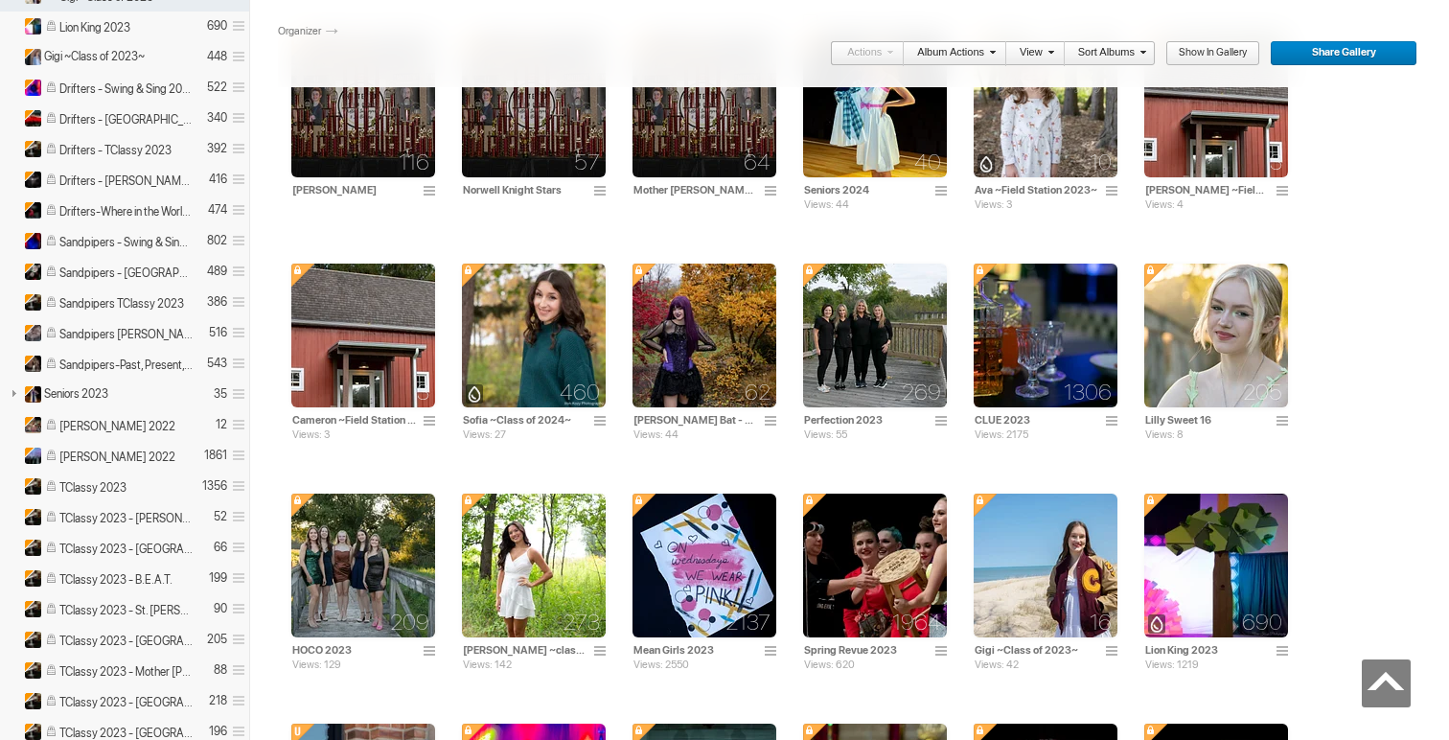
scroll to position [2515, 0]
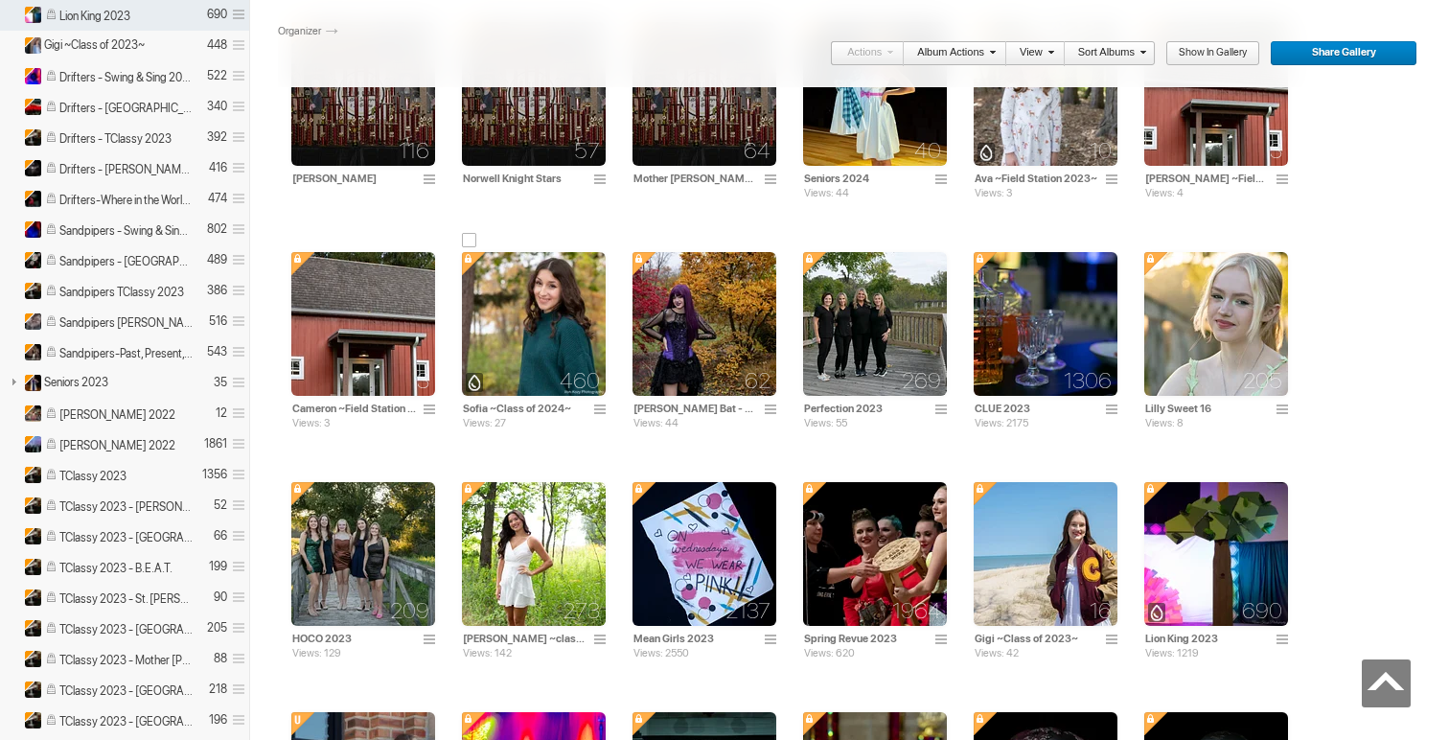
click at [600, 408] on span at bounding box center [602, 409] width 19 height 15
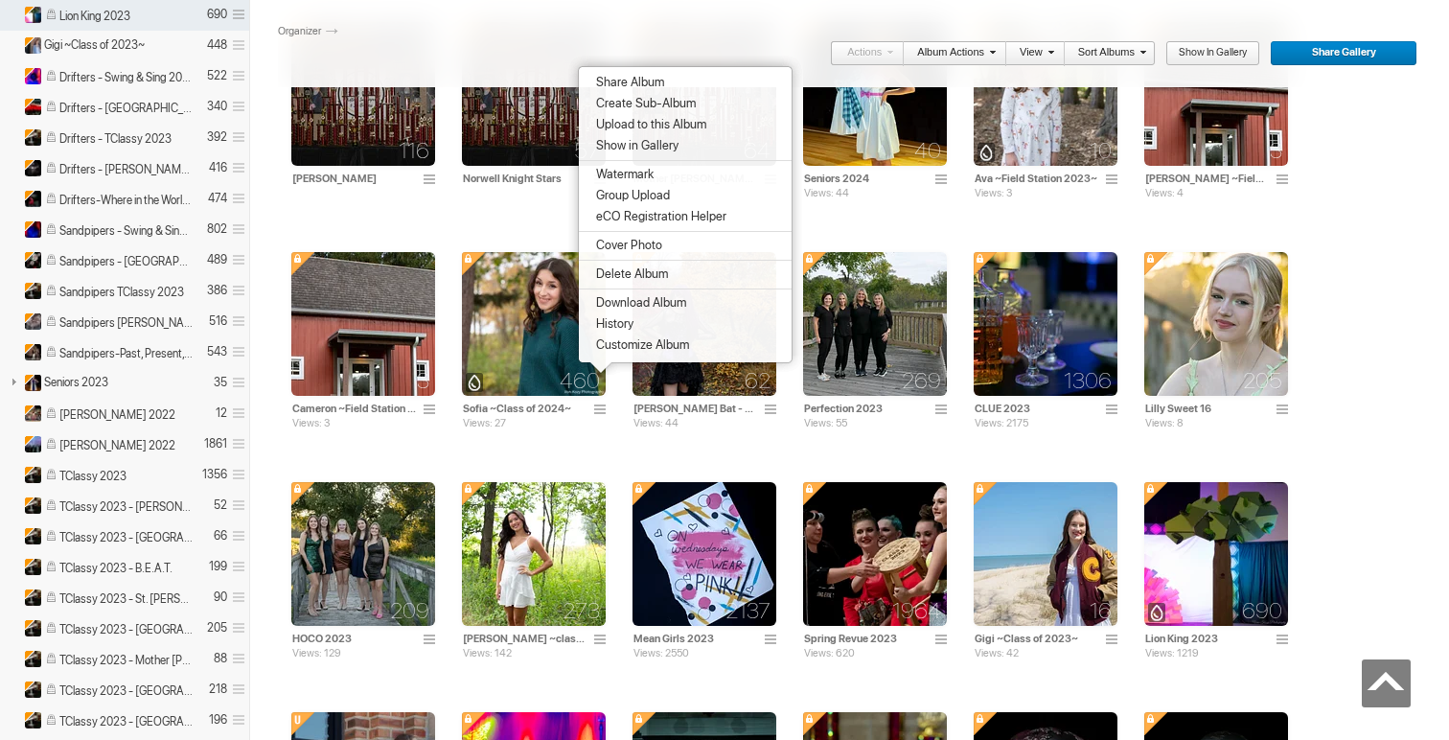
click at [639, 353] on span "Customize Album" at bounding box center [639, 344] width 99 height 15
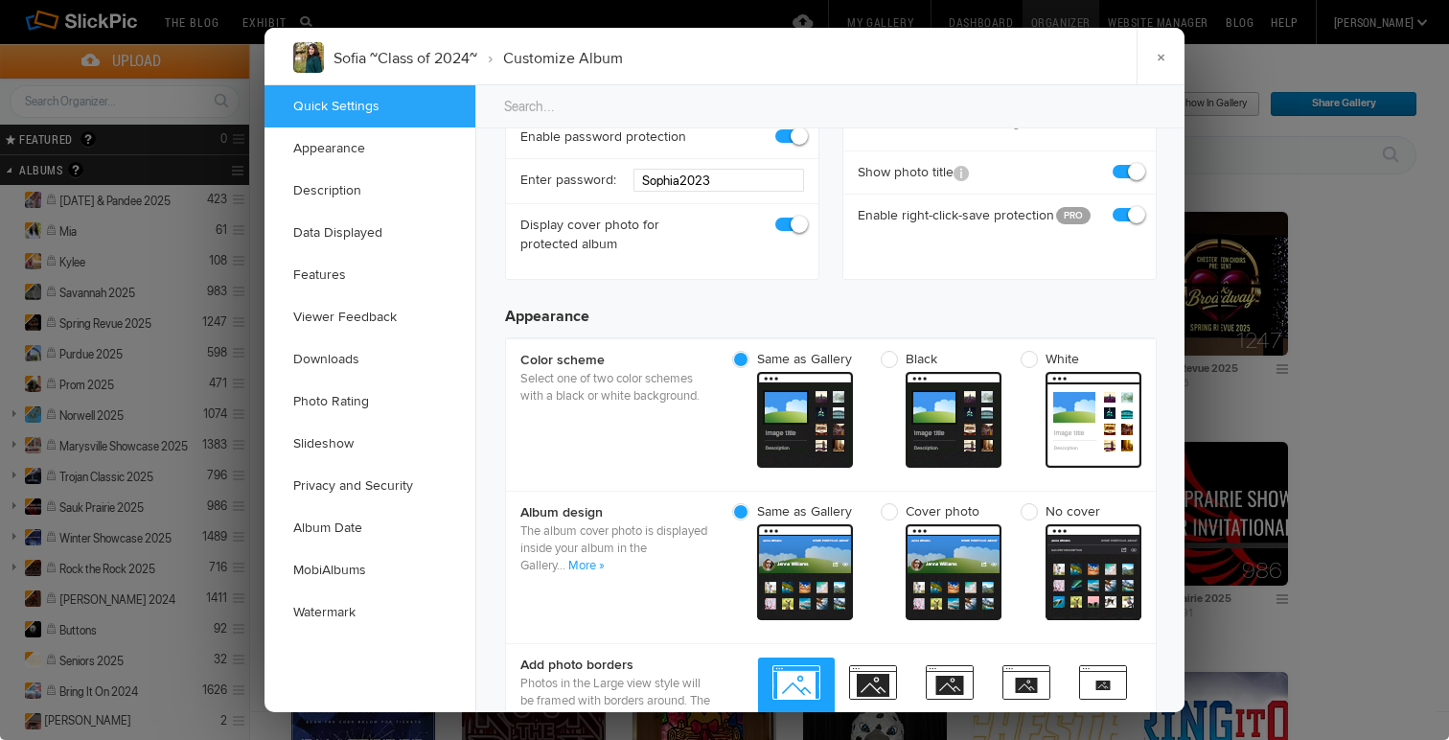
scroll to position [468, 0]
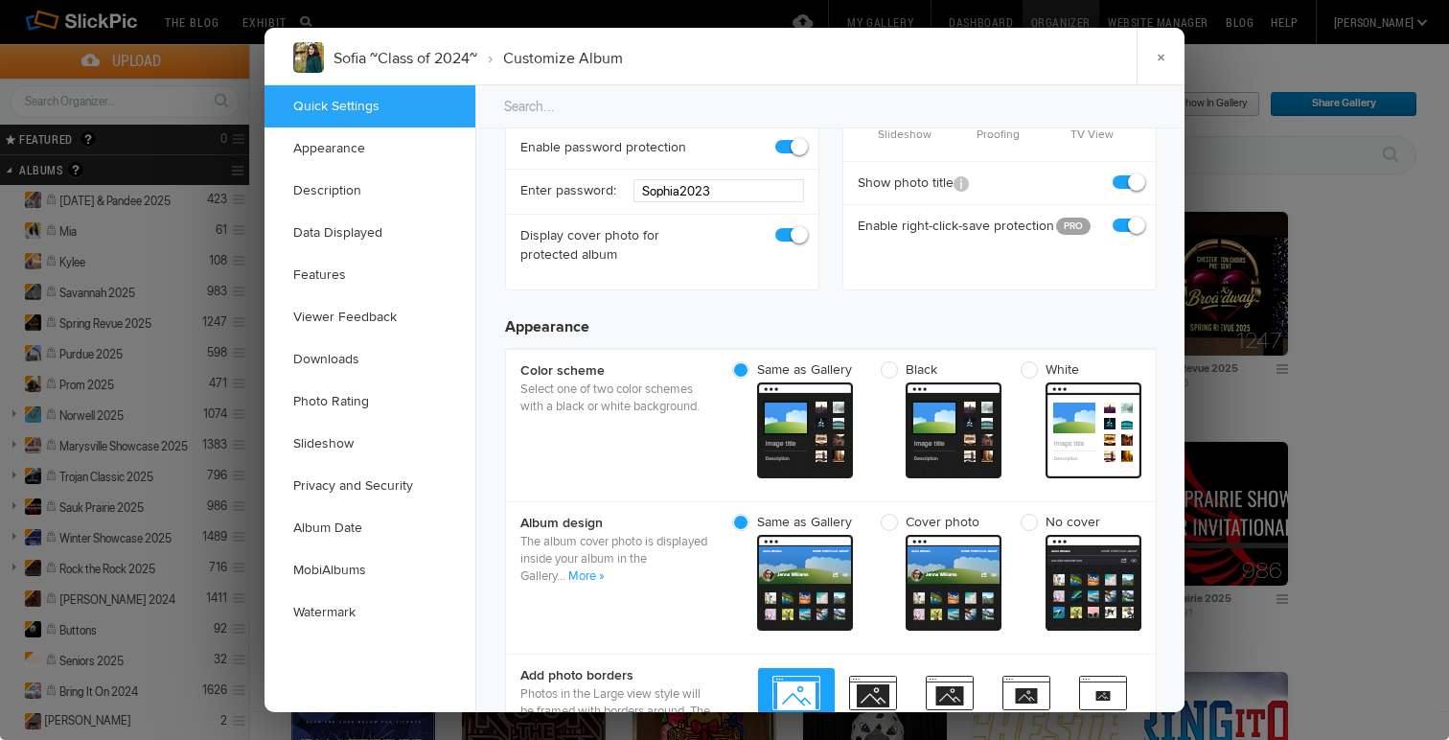
checkbox input "true"
click at [1141, 217] on span at bounding box center [1141, 217] width 0 height 0
click at [1140, 217] on input "checkbox" at bounding box center [1140, 216] width 1 height 1
checkbox input "false"
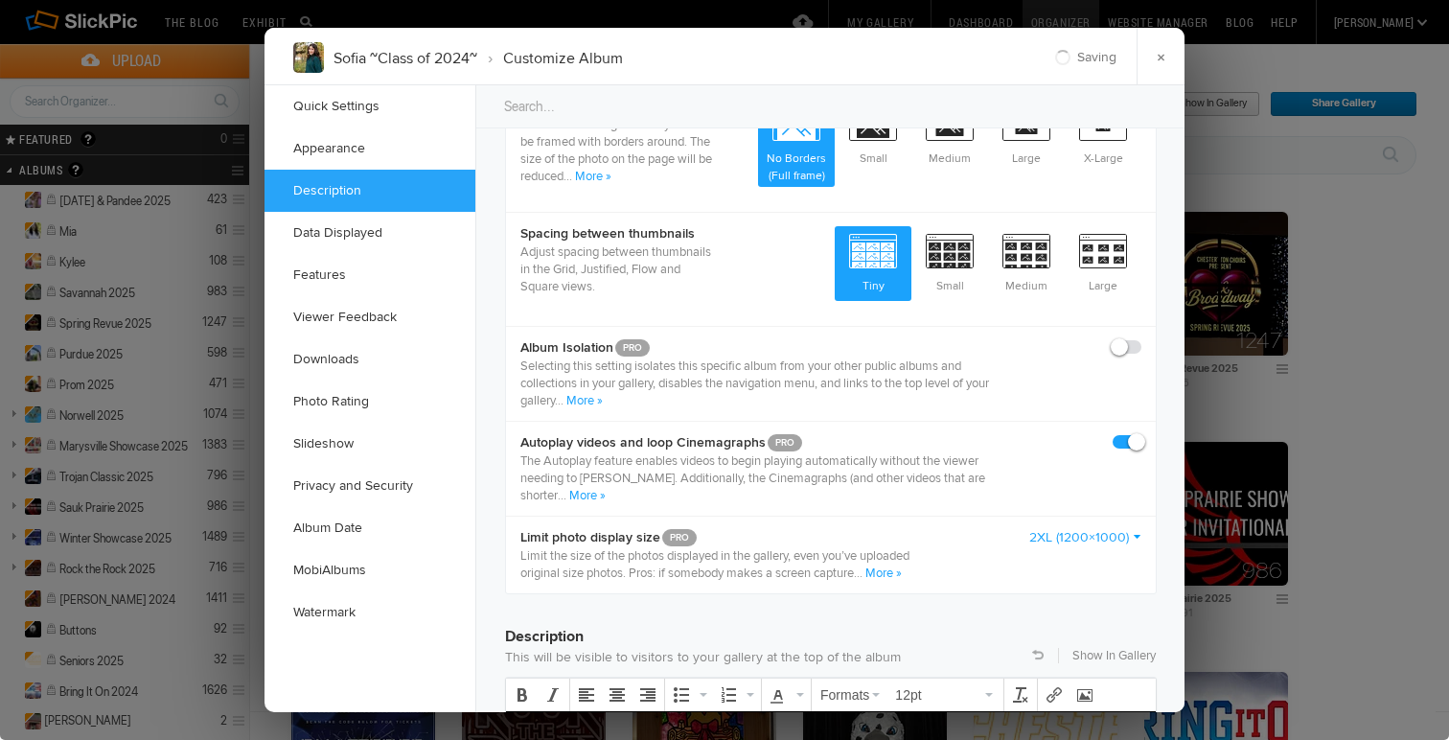
scroll to position [0, 0]
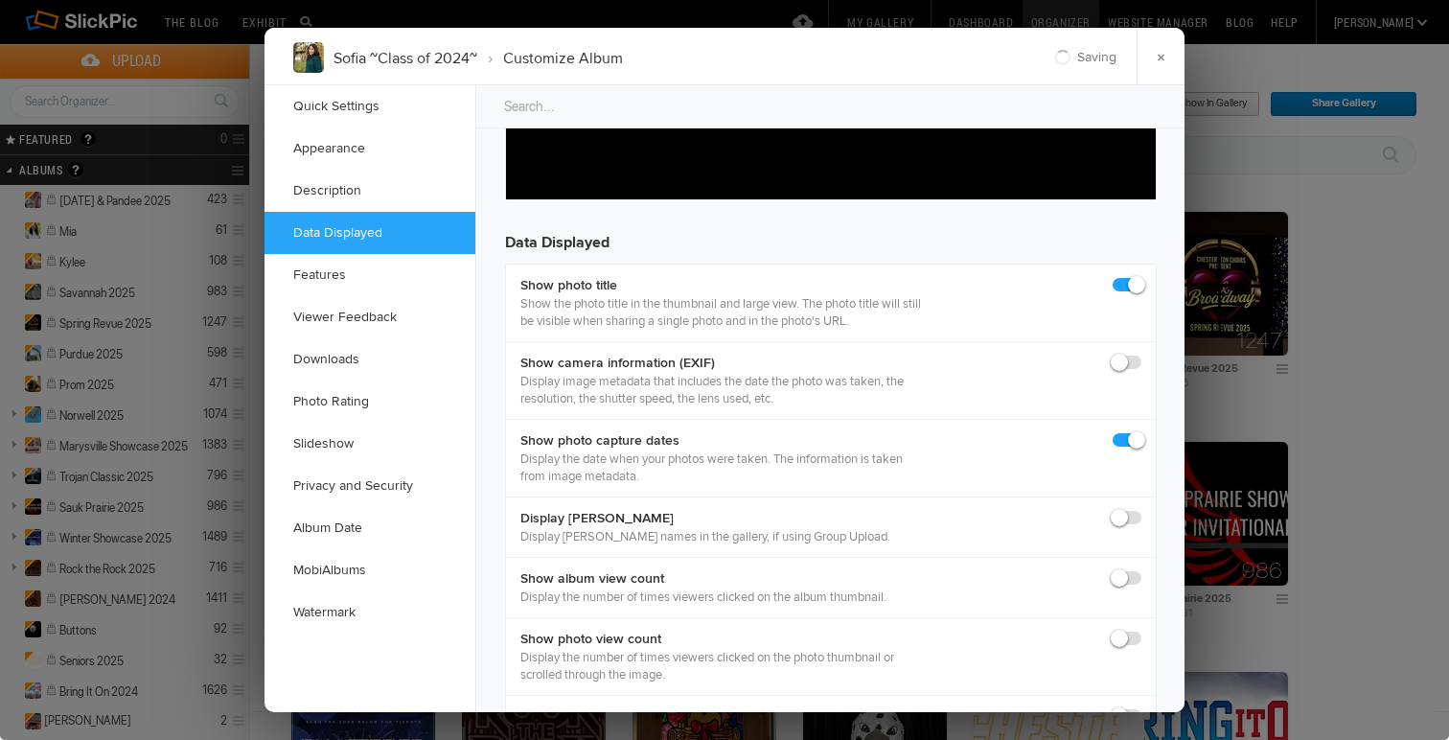
scroll to position [1800, 0]
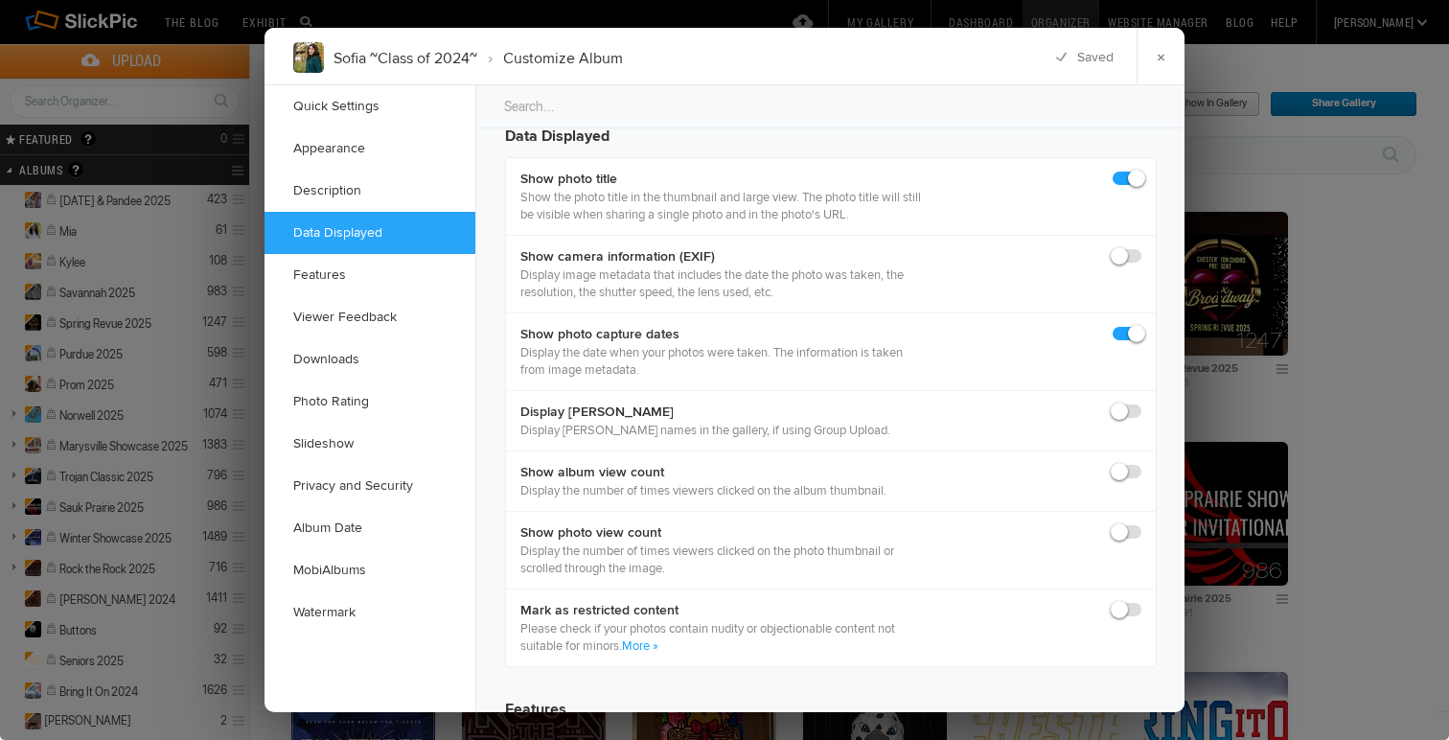
click at [1141, 170] on span at bounding box center [1141, 170] width 0 height 0
click at [1140, 170] on input "checkbox" at bounding box center [1140, 169] width 1 height 1
checkbox input "false"
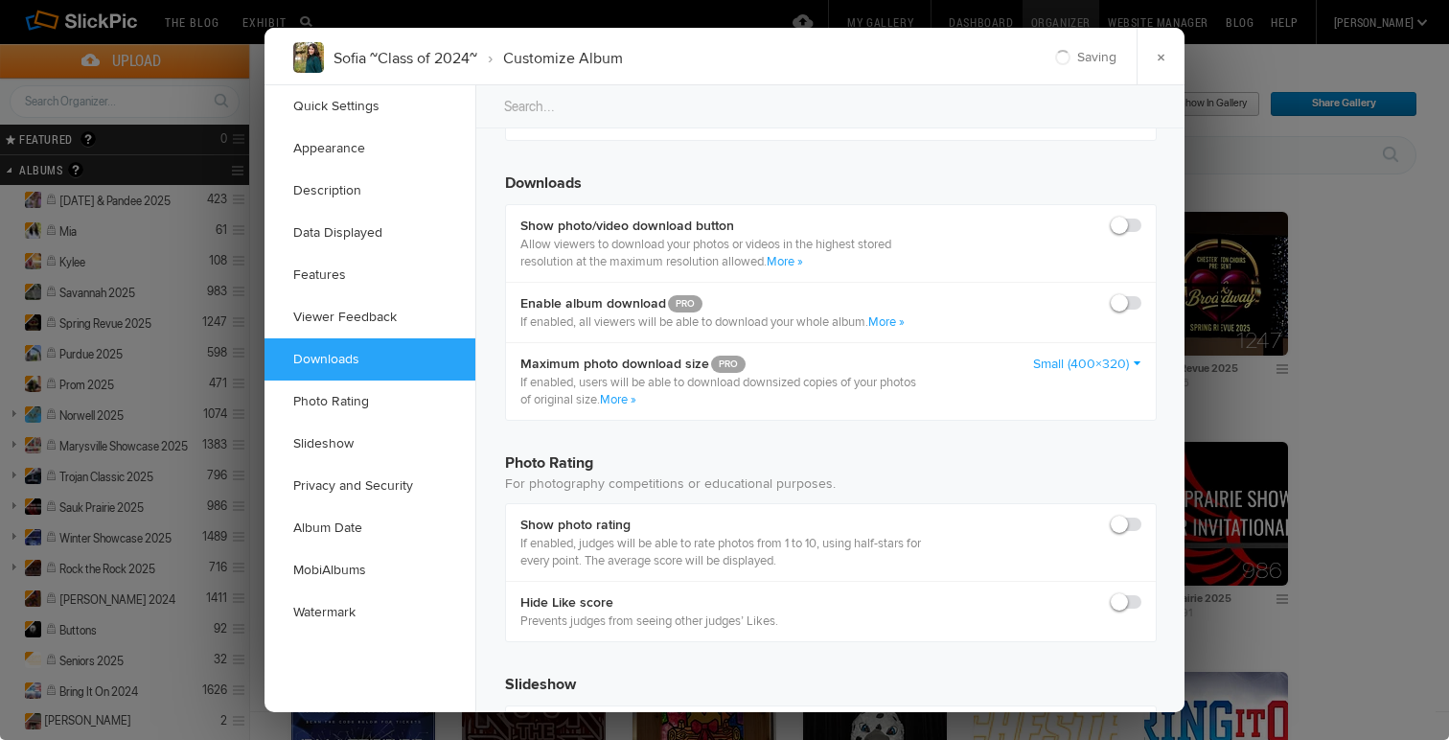
scroll to position [2976, 0]
click at [1141, 213] on span at bounding box center [1141, 213] width 0 height 0
click at [1140, 213] on input "checkbox" at bounding box center [1140, 212] width 1 height 1
checkbox input "true"
click at [1141, 290] on span at bounding box center [1141, 290] width 0 height 0
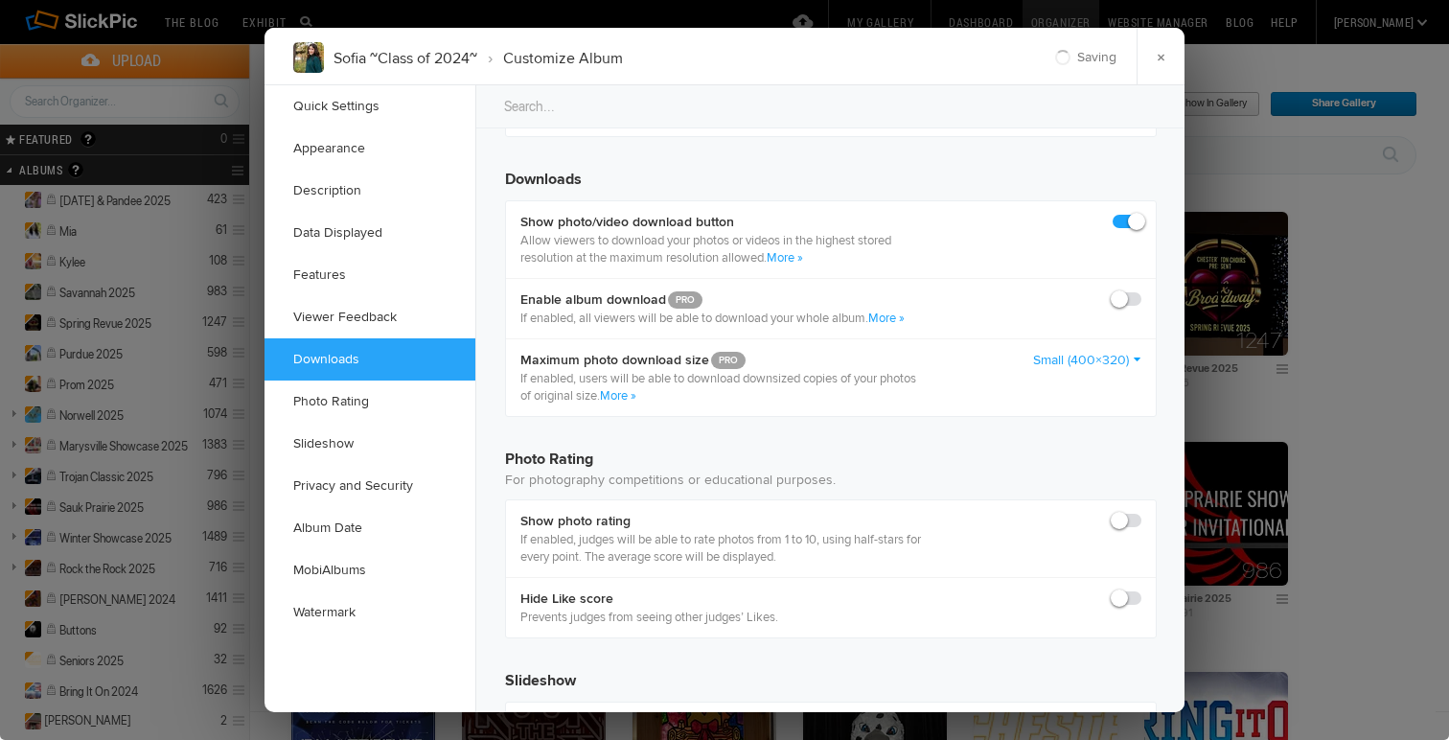
click at [1140, 290] on input "checkbox" at bounding box center [1140, 289] width 1 height 1
checkbox input "true"
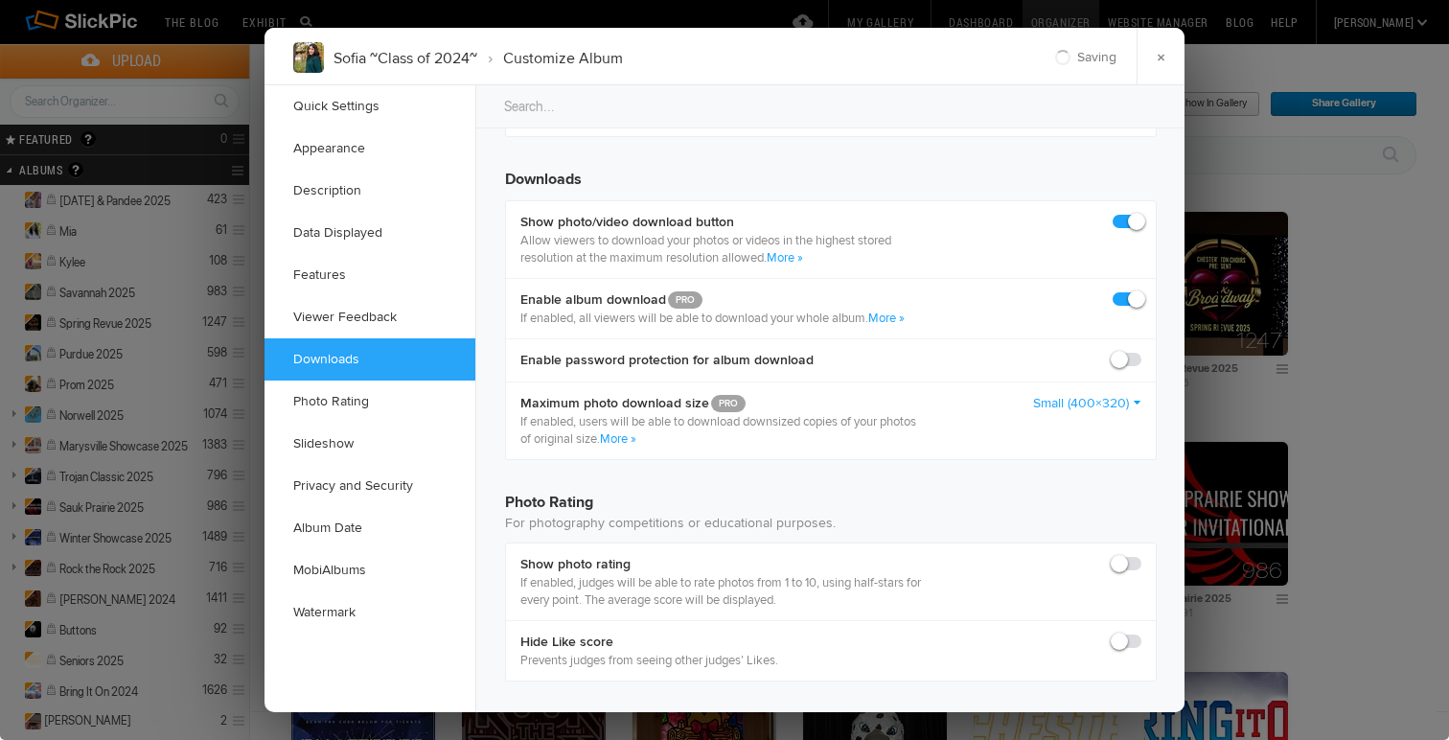
click at [1132, 413] on link "Small (400×320)" at bounding box center [1087, 403] width 108 height 19
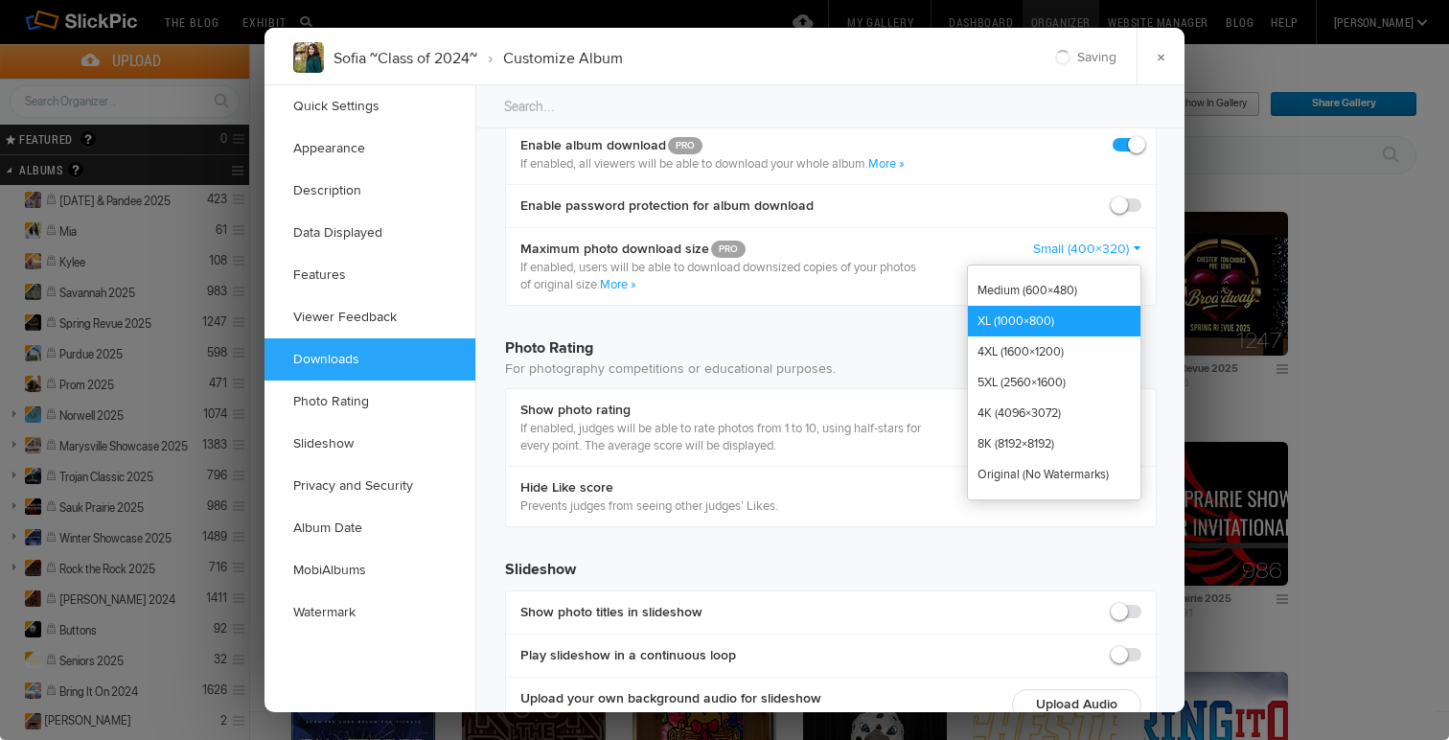
scroll to position [3148, 0]
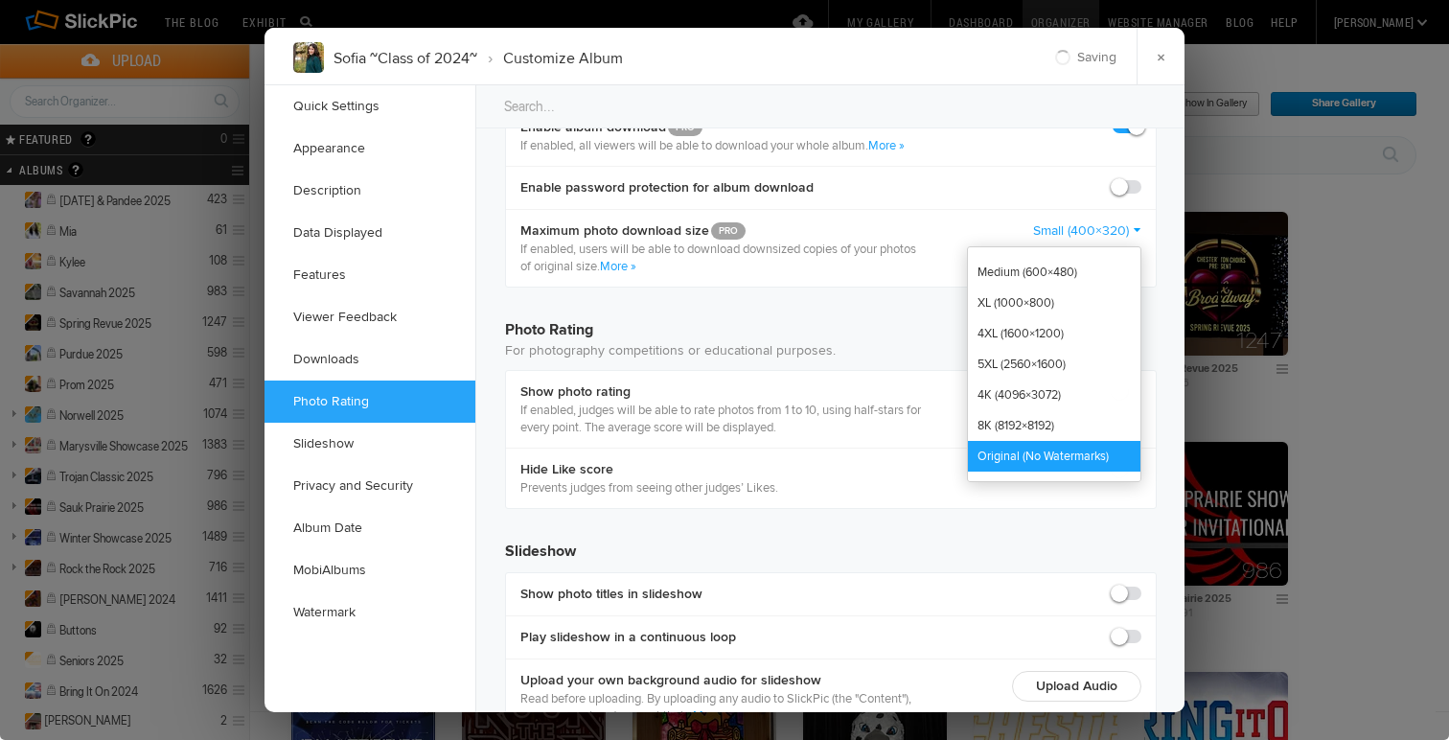
click at [1080, 471] on link "Original (No Watermarks)" at bounding box center [1054, 456] width 172 height 31
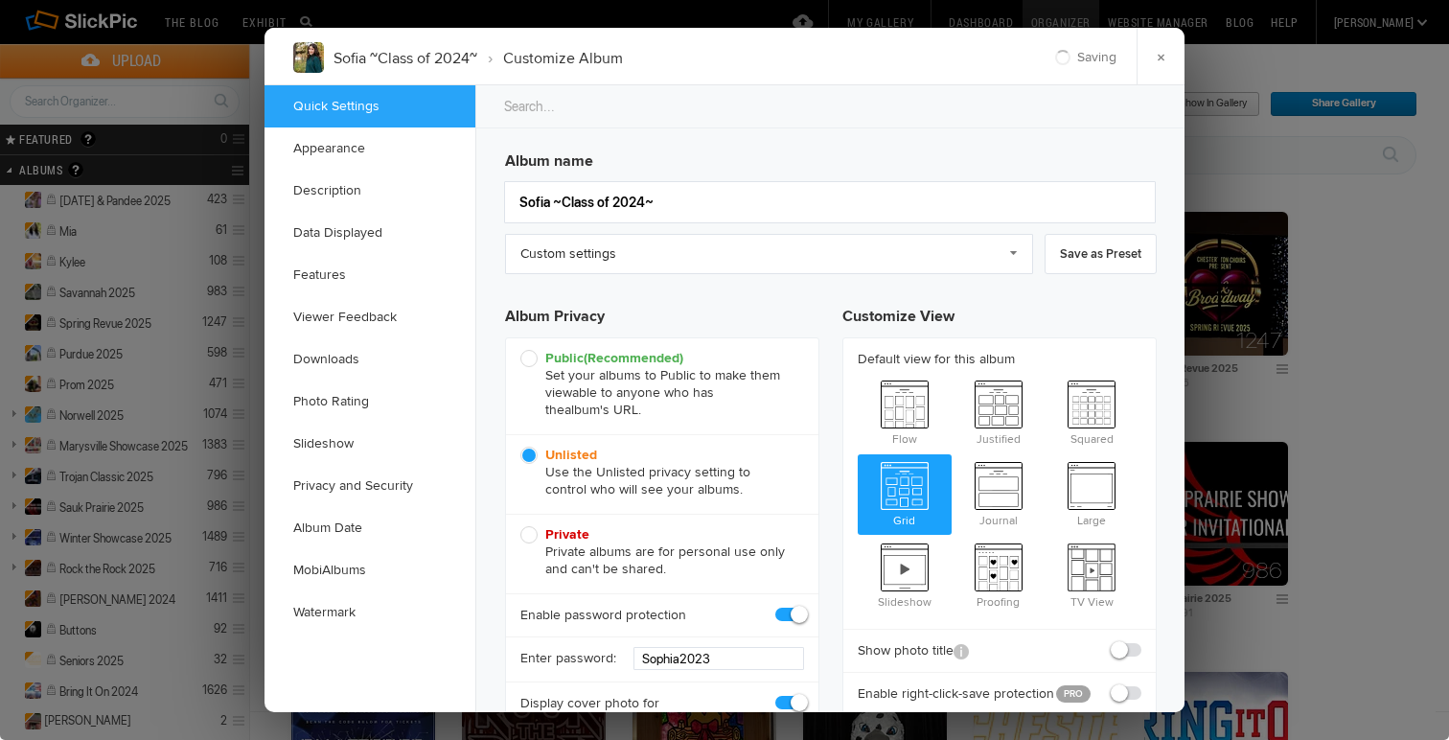
scroll to position [0, 0]
click at [1159, 62] on link "×" at bounding box center [1160, 56] width 48 height 57
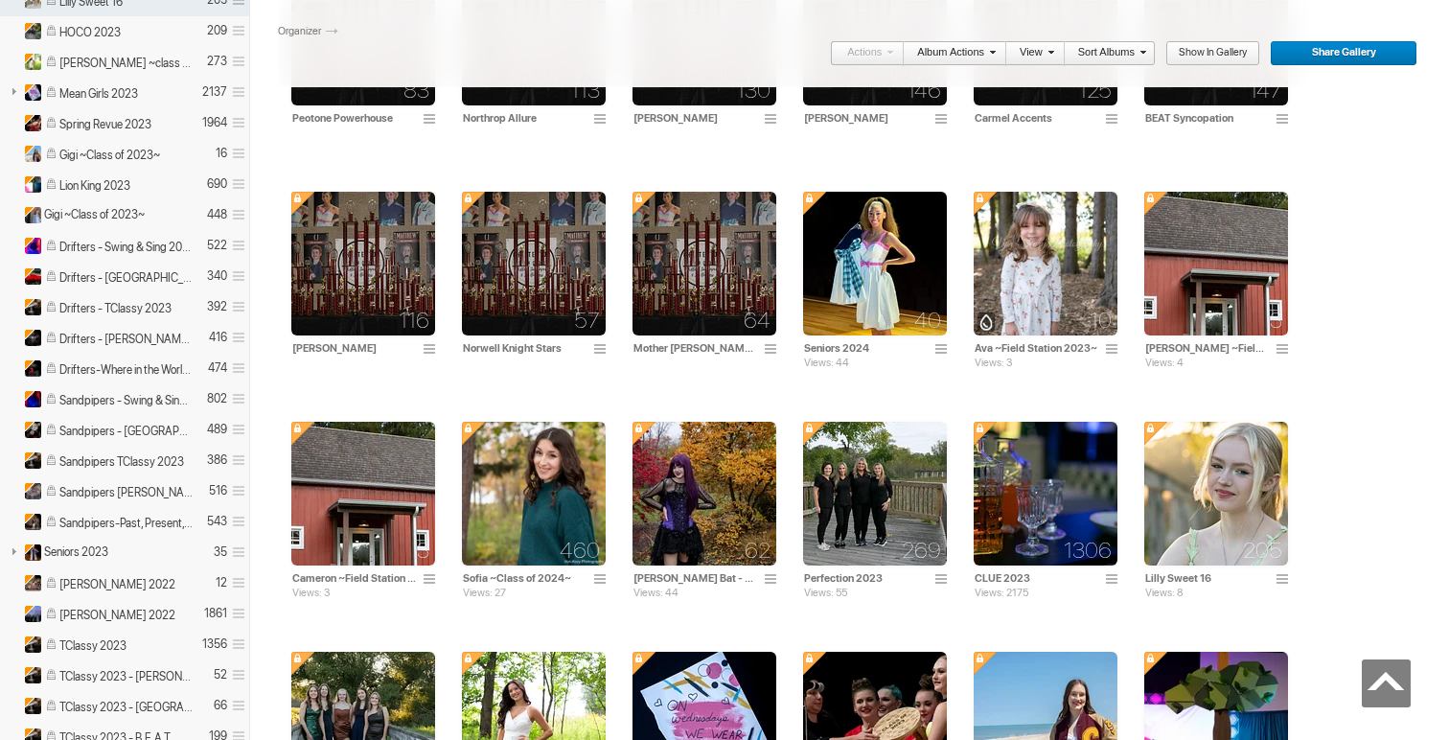
scroll to position [2362, 0]
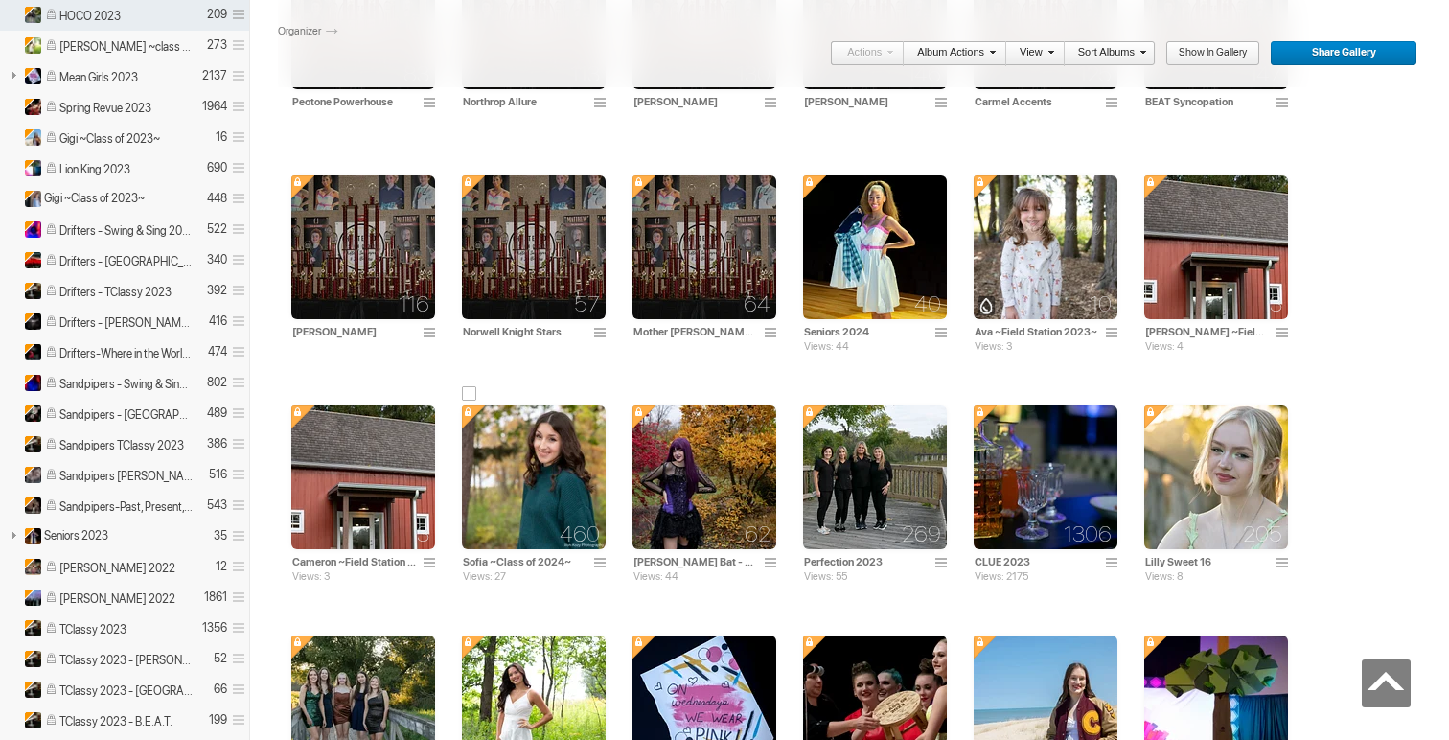
click at [535, 515] on img at bounding box center [534, 477] width 144 height 144
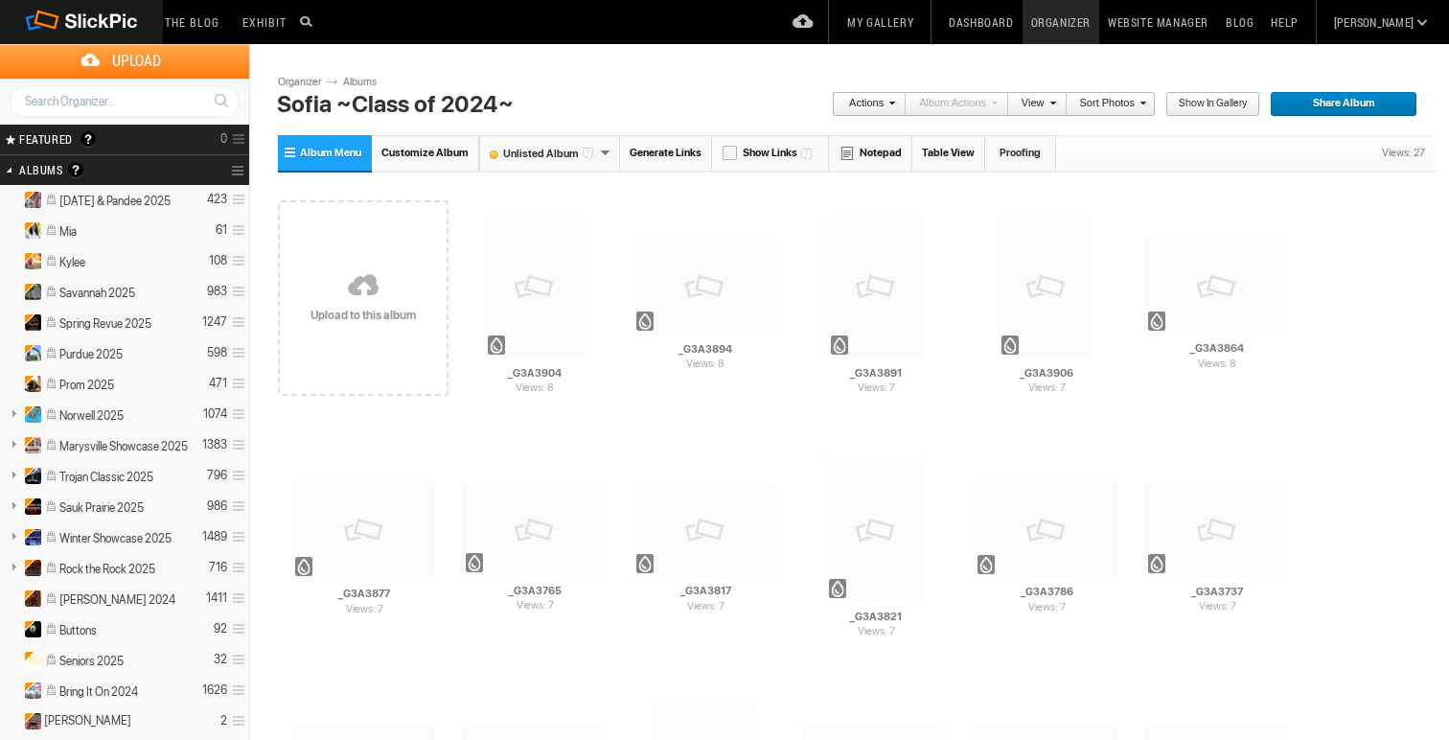
click at [1373, 106] on span "Share Album" at bounding box center [1336, 104] width 134 height 25
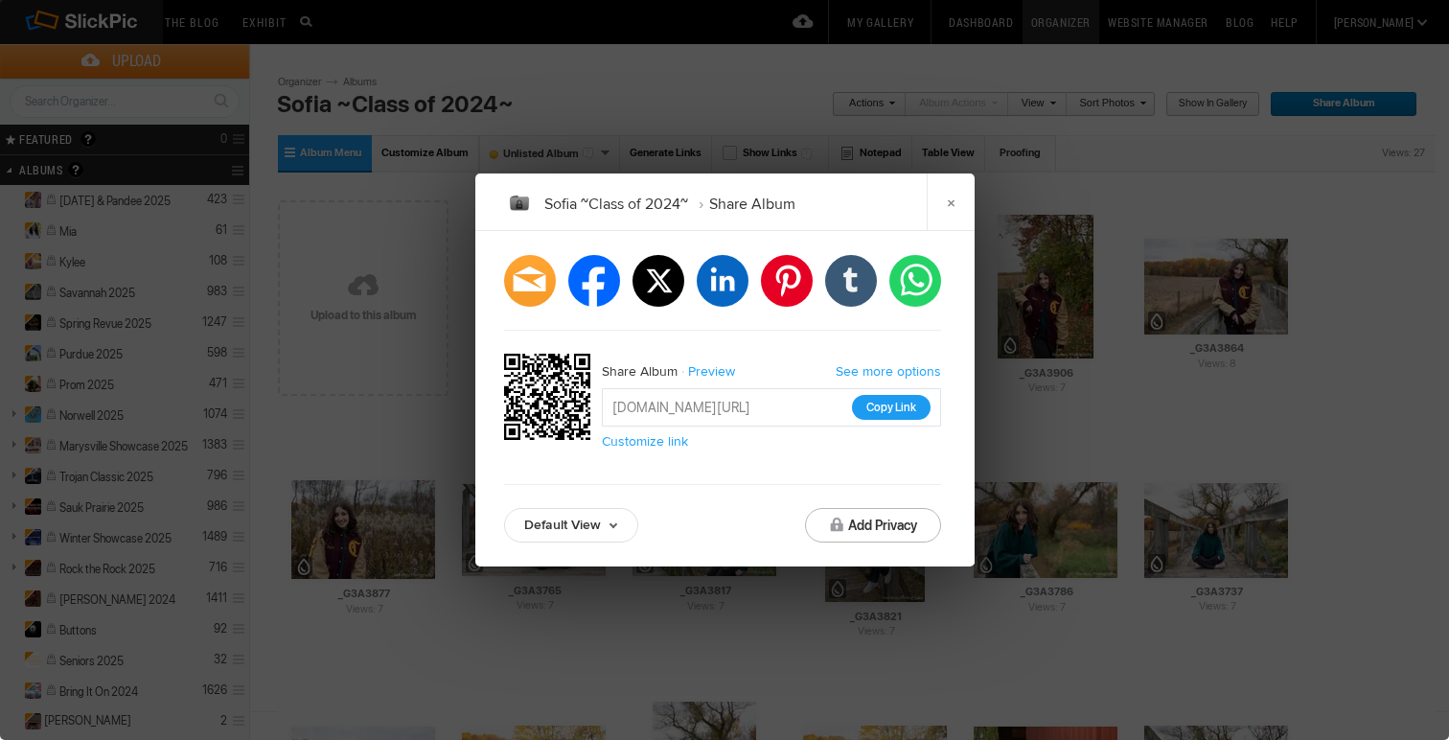
click at [892, 405] on button "Copy Link" at bounding box center [891, 407] width 79 height 25
click at [882, 412] on input "[URL][DOMAIN_NAME]" at bounding box center [771, 407] width 339 height 38
click at [882, 409] on div "[URL][DOMAIN_NAME] Copied Customize link" at bounding box center [771, 407] width 339 height 38
click at [954, 214] on link "×" at bounding box center [950, 201] width 48 height 57
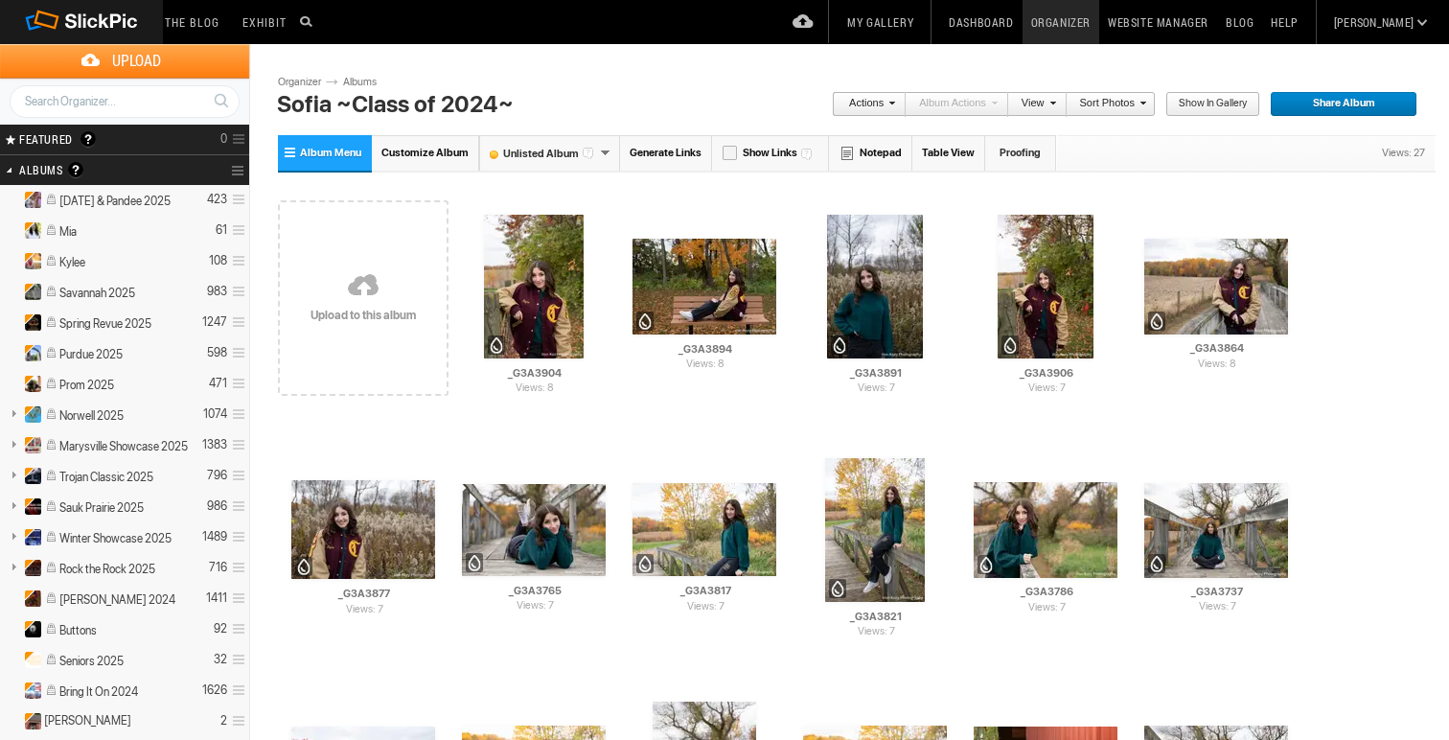
click at [1061, 21] on link "Organizer" at bounding box center [1060, 22] width 77 height 44
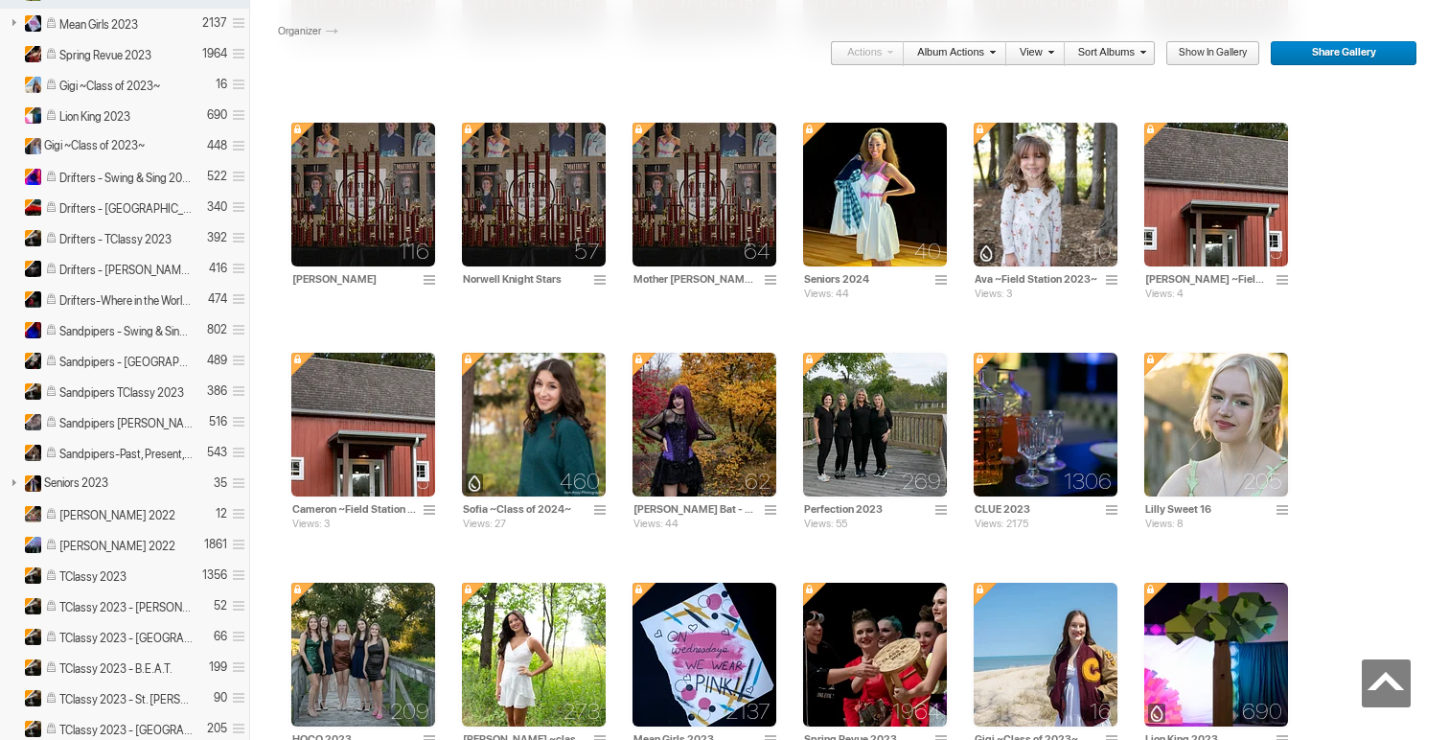
scroll to position [2420, 0]
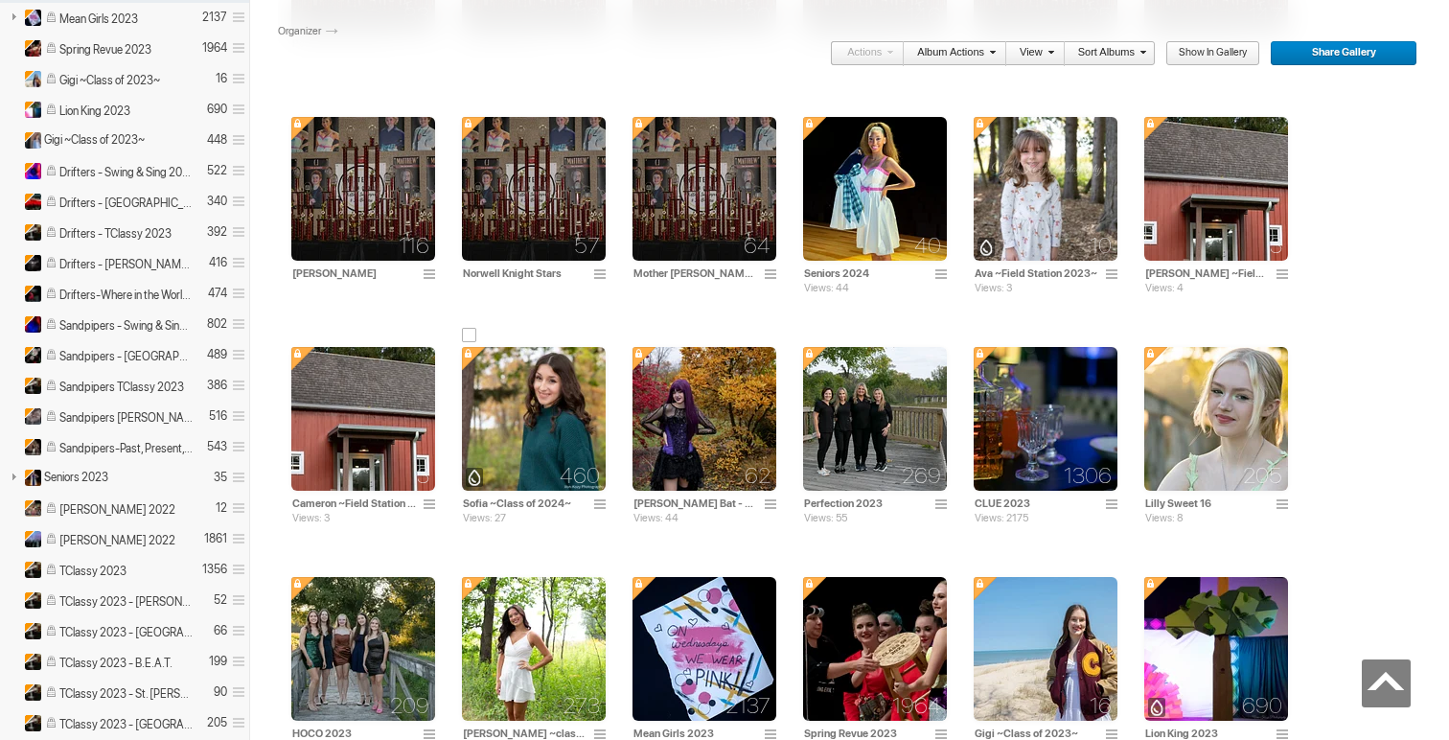
click at [605, 505] on span at bounding box center [602, 504] width 19 height 15
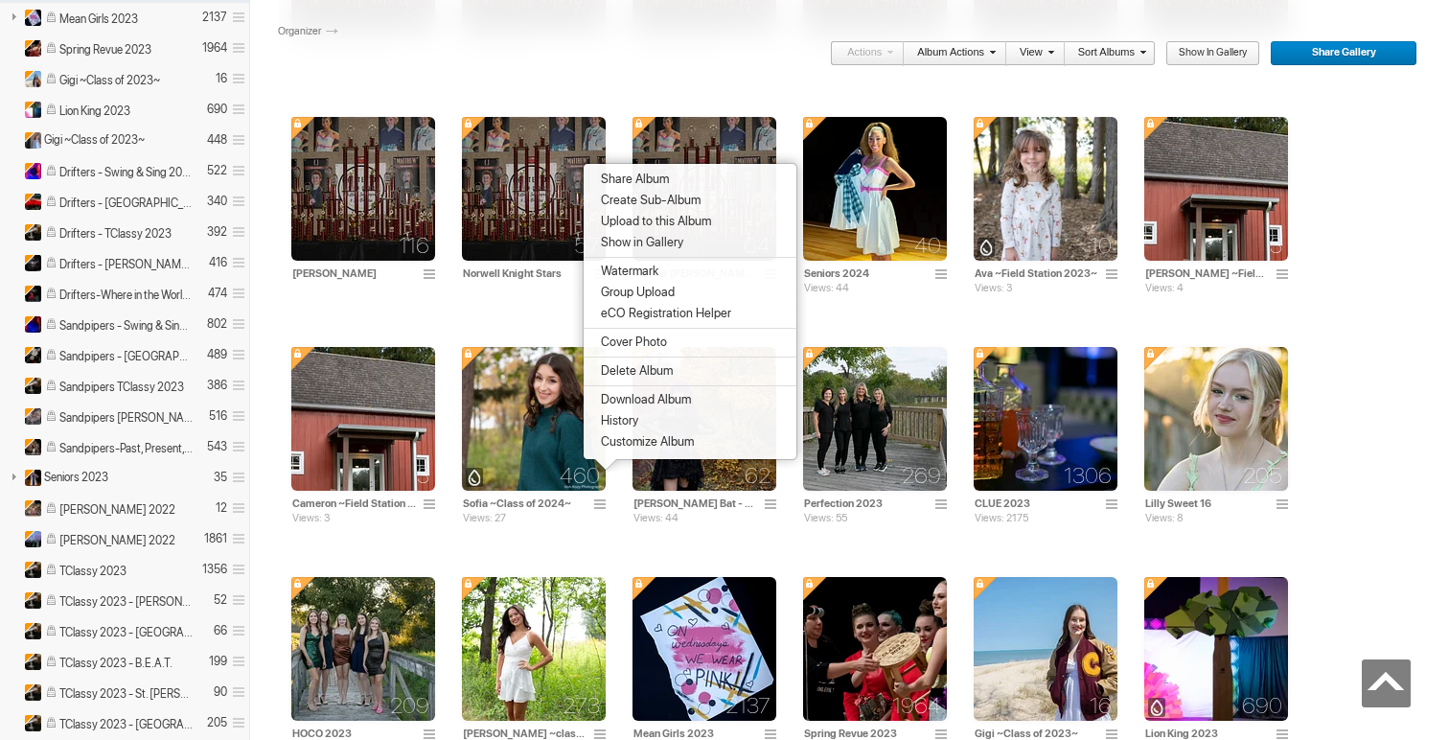
click at [630, 449] on span "Customize Album" at bounding box center [644, 441] width 99 height 15
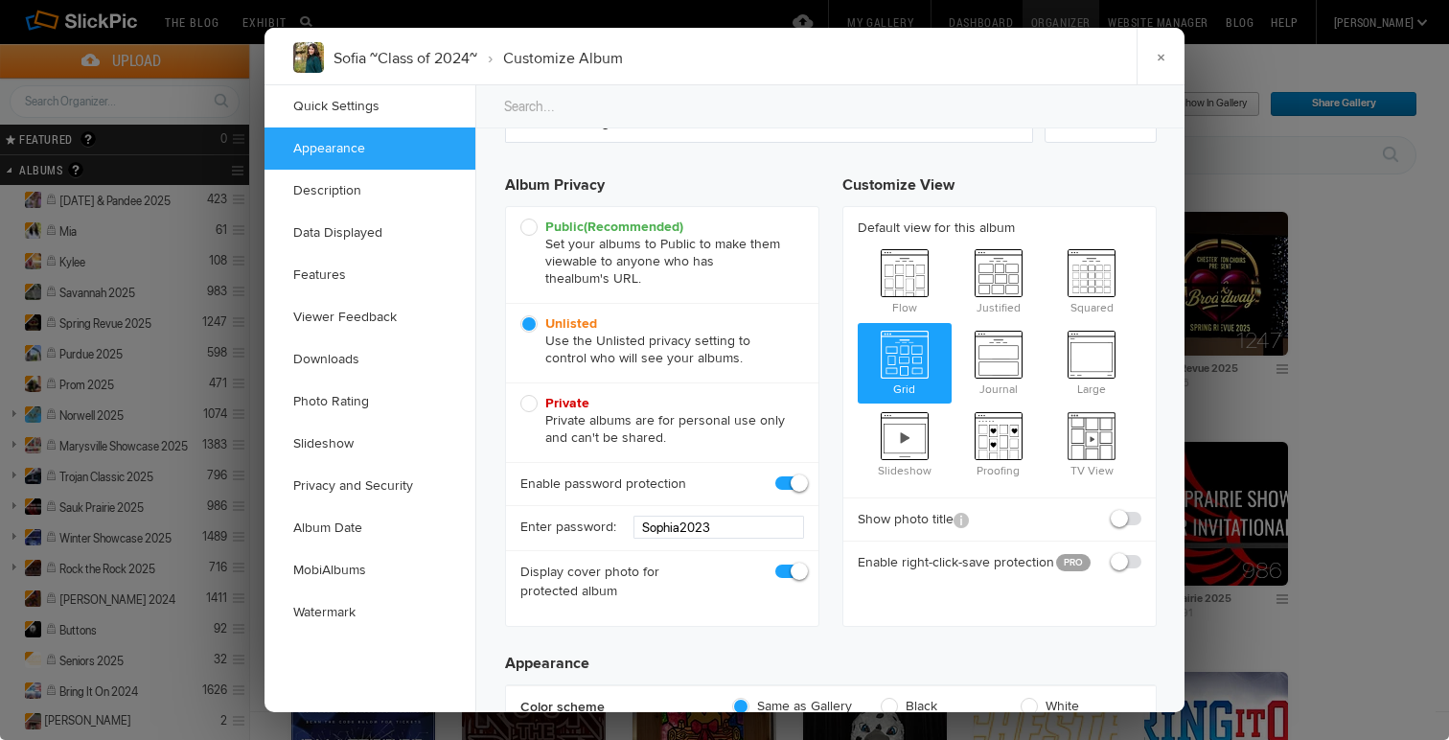
scroll to position [134, 0]
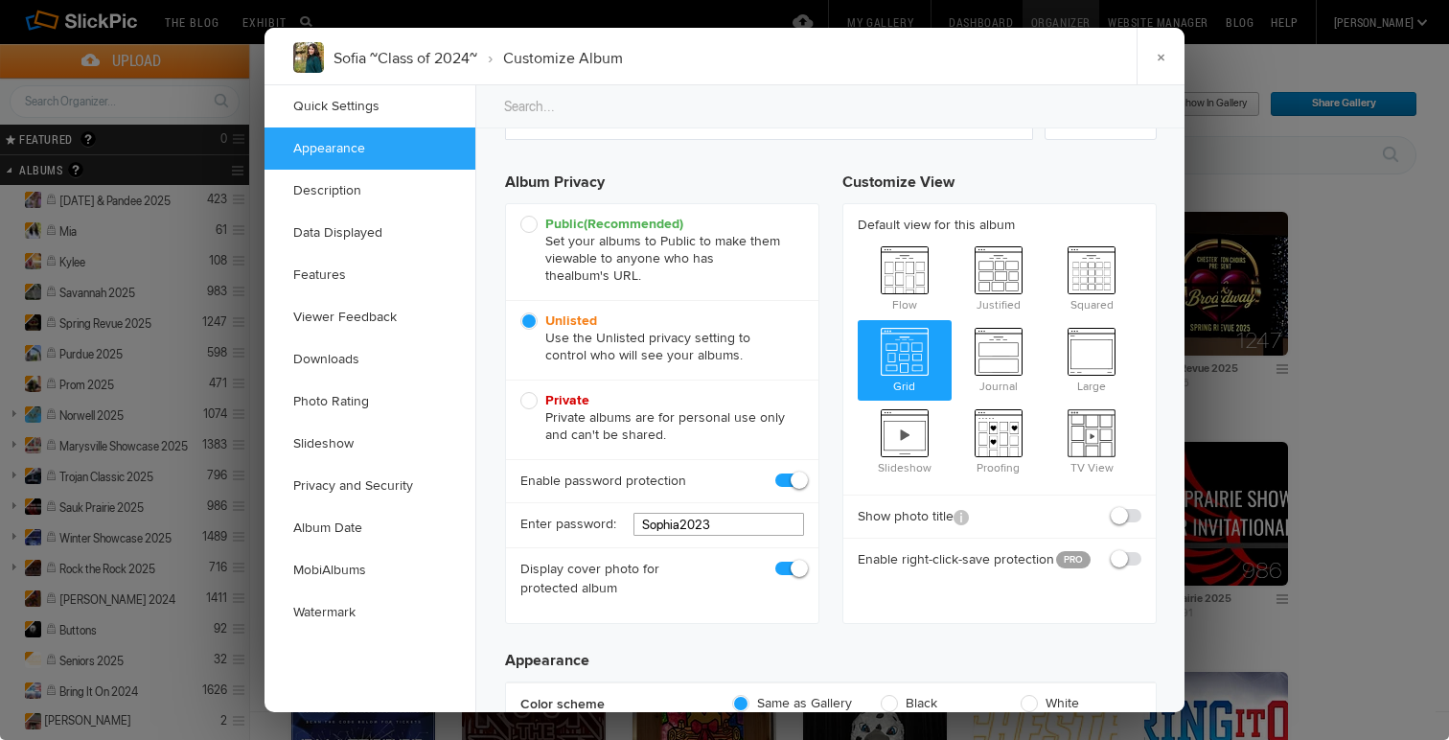
click at [733, 526] on input "Sophia2023" at bounding box center [718, 524] width 171 height 23
type input "Sophia202"
checkbox input "true"
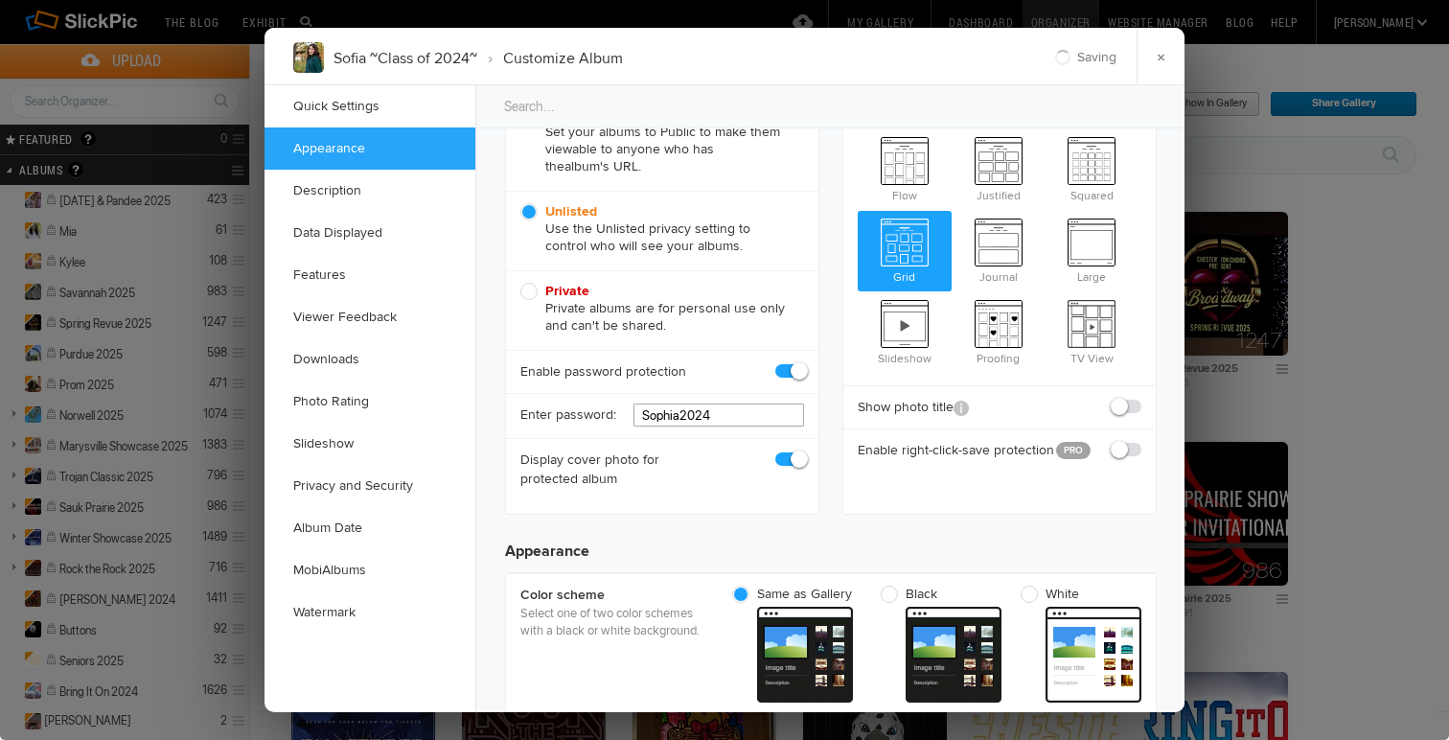
scroll to position [252, 0]
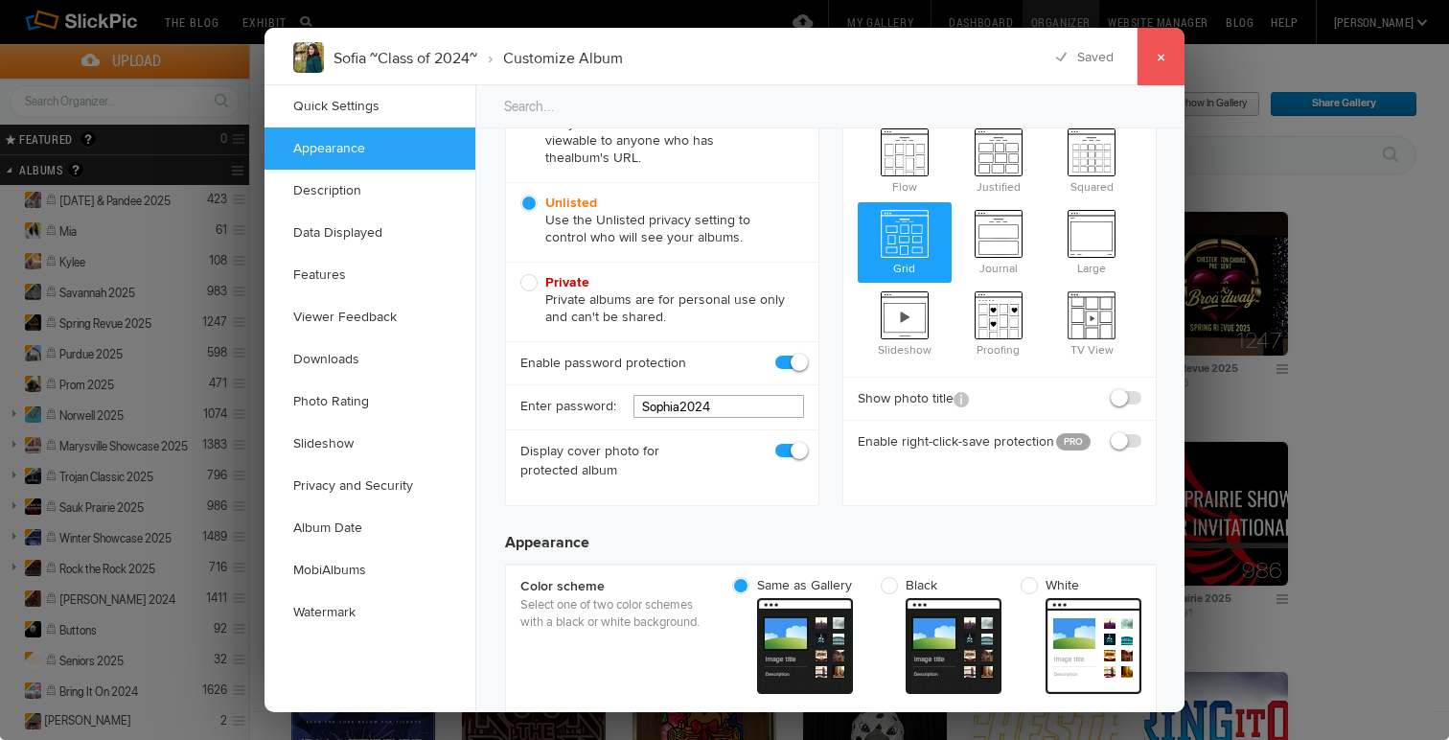
type input "Sophia2024"
click at [1156, 56] on link "×" at bounding box center [1160, 56] width 48 height 57
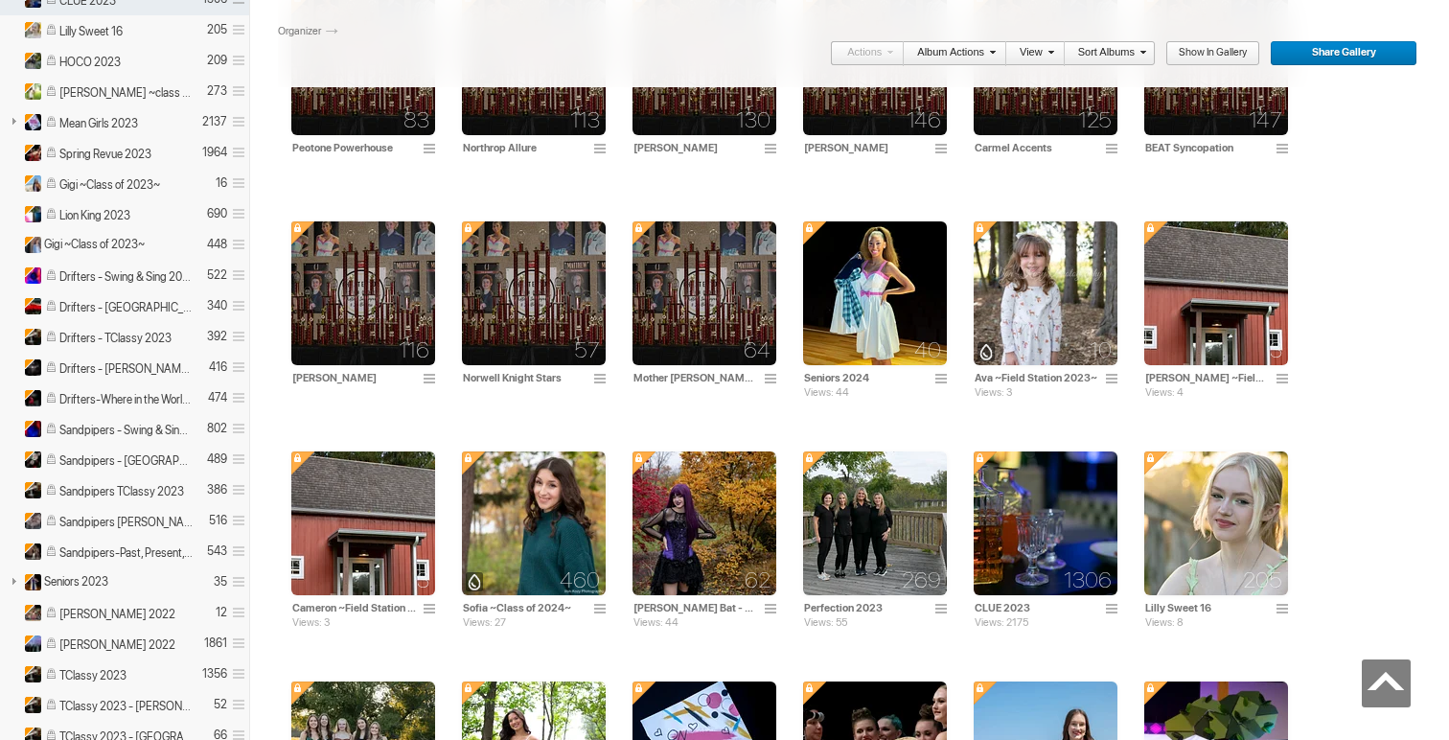
scroll to position [2371, 0]
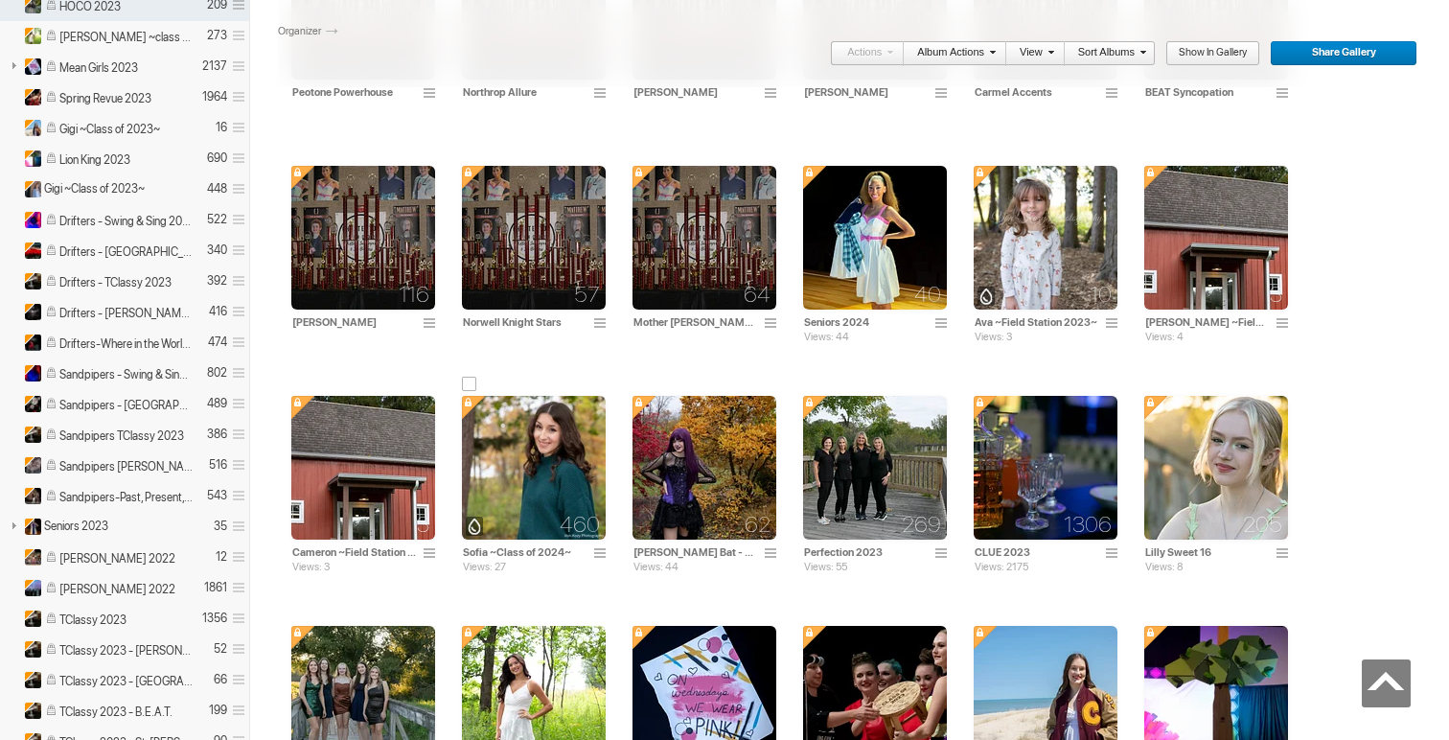
click at [598, 554] on span at bounding box center [602, 553] width 19 height 15
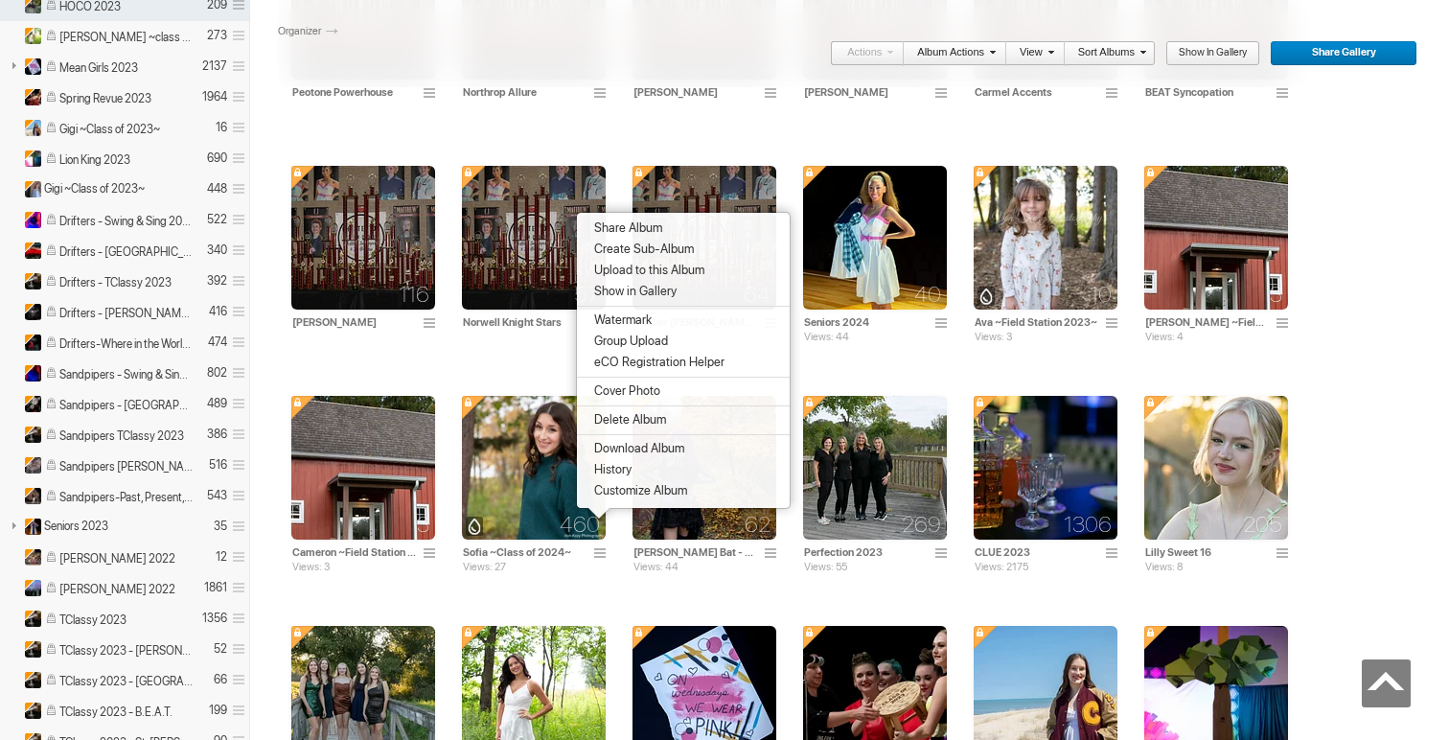
click at [627, 498] on span "Customize Album" at bounding box center [637, 490] width 99 height 15
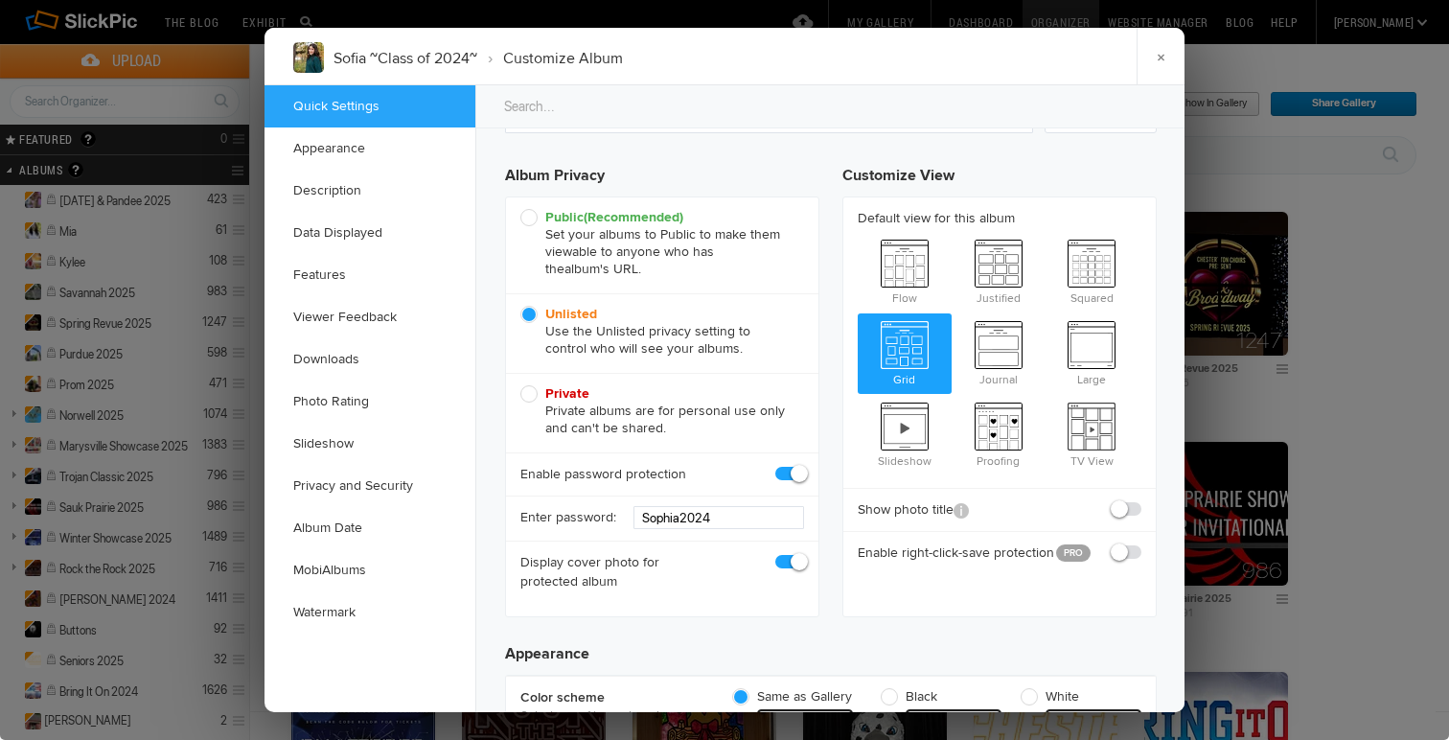
scroll to position [173, 0]
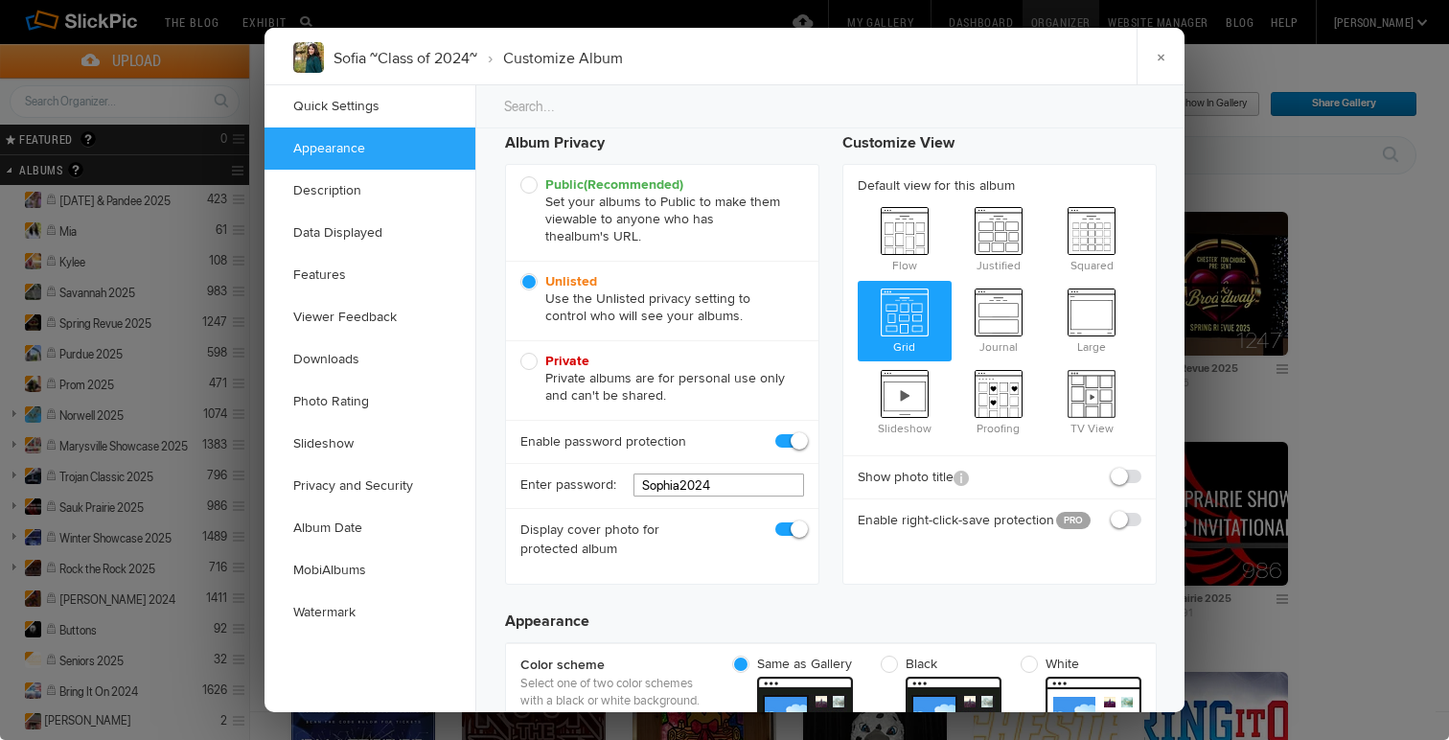
drag, startPoint x: 733, startPoint y: 487, endPoint x: 490, endPoint y: 504, distance: 244.0
type input "Sophia202"
checkbox input "true"
type input "S"
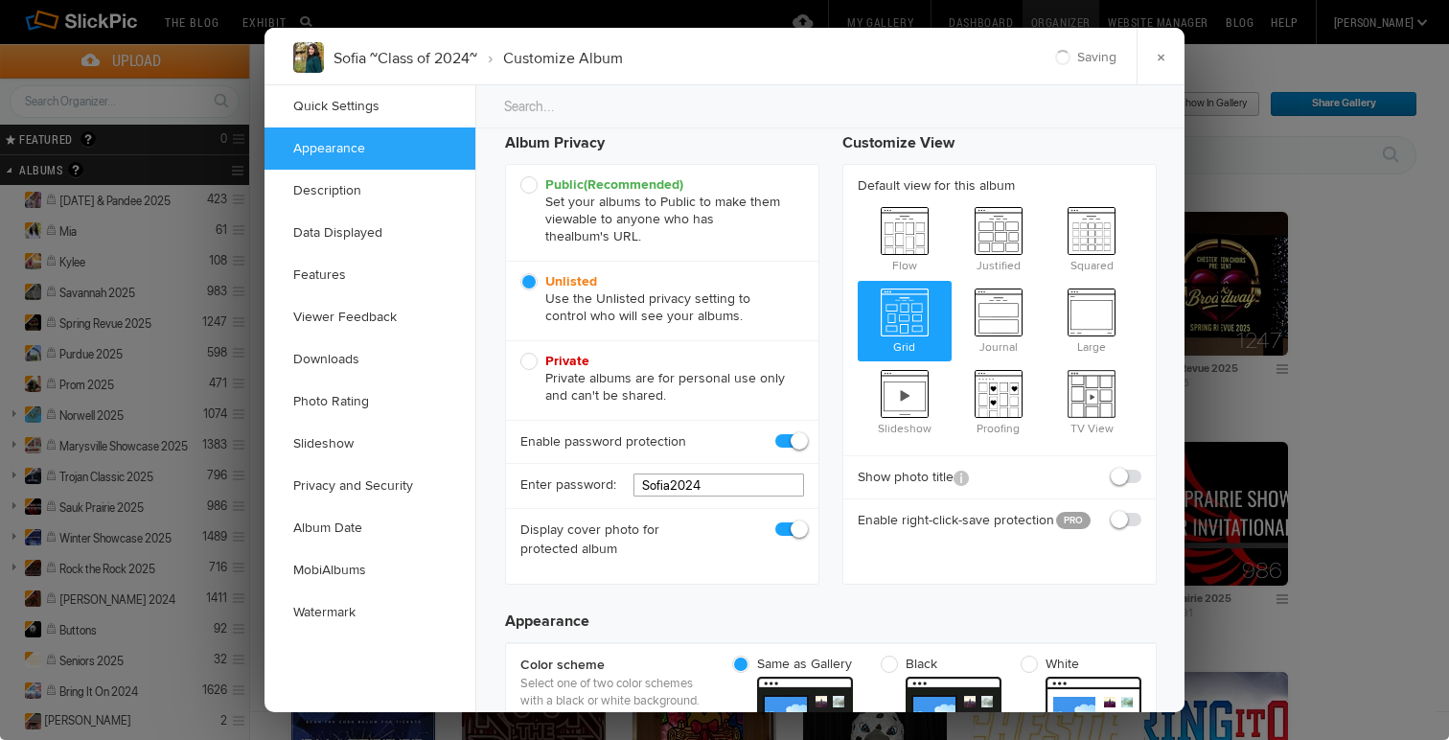
type input "Sofia2024"
click at [722, 549] on div "Display cover photo for protected album" at bounding box center [662, 539] width 312 height 62
click at [1154, 66] on link "×" at bounding box center [1160, 56] width 48 height 57
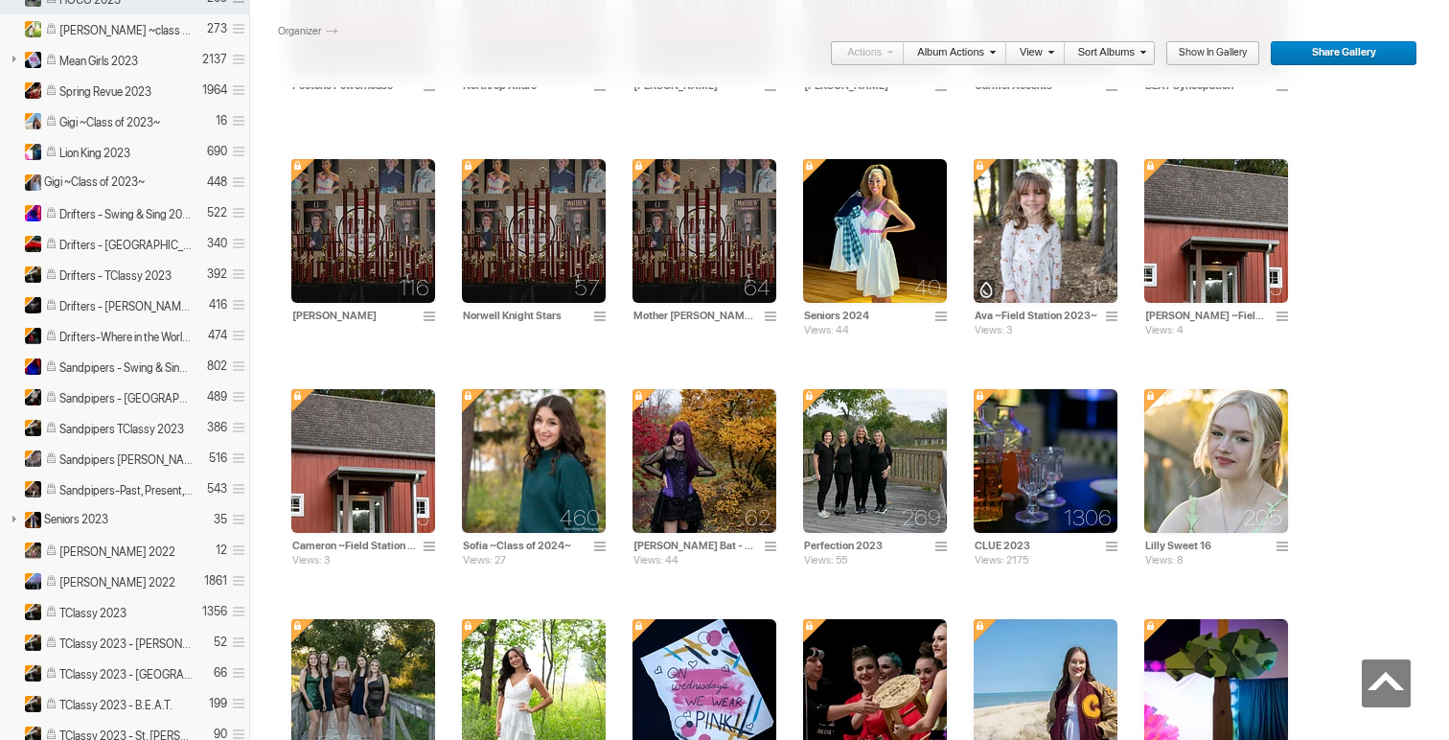
scroll to position [2438, 0]
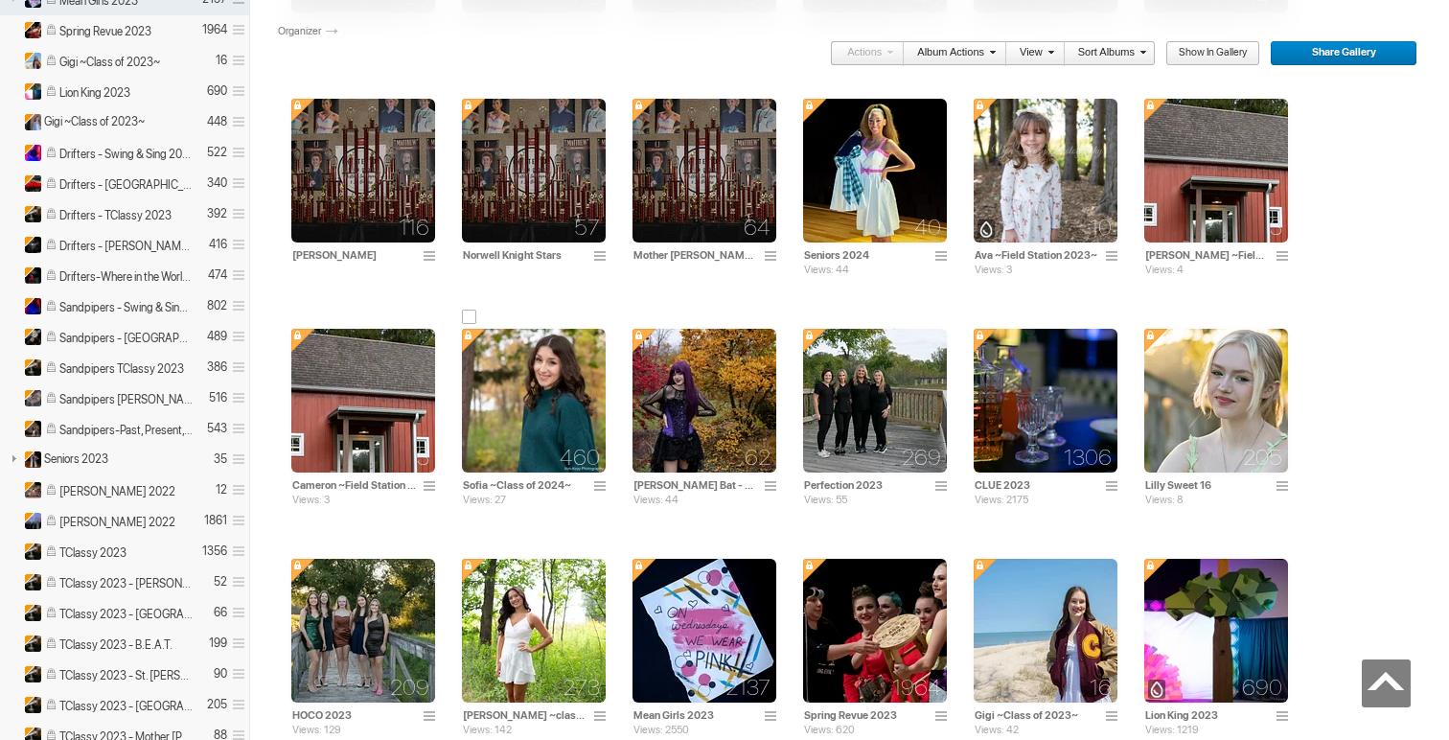
click at [560, 416] on img at bounding box center [534, 401] width 144 height 144
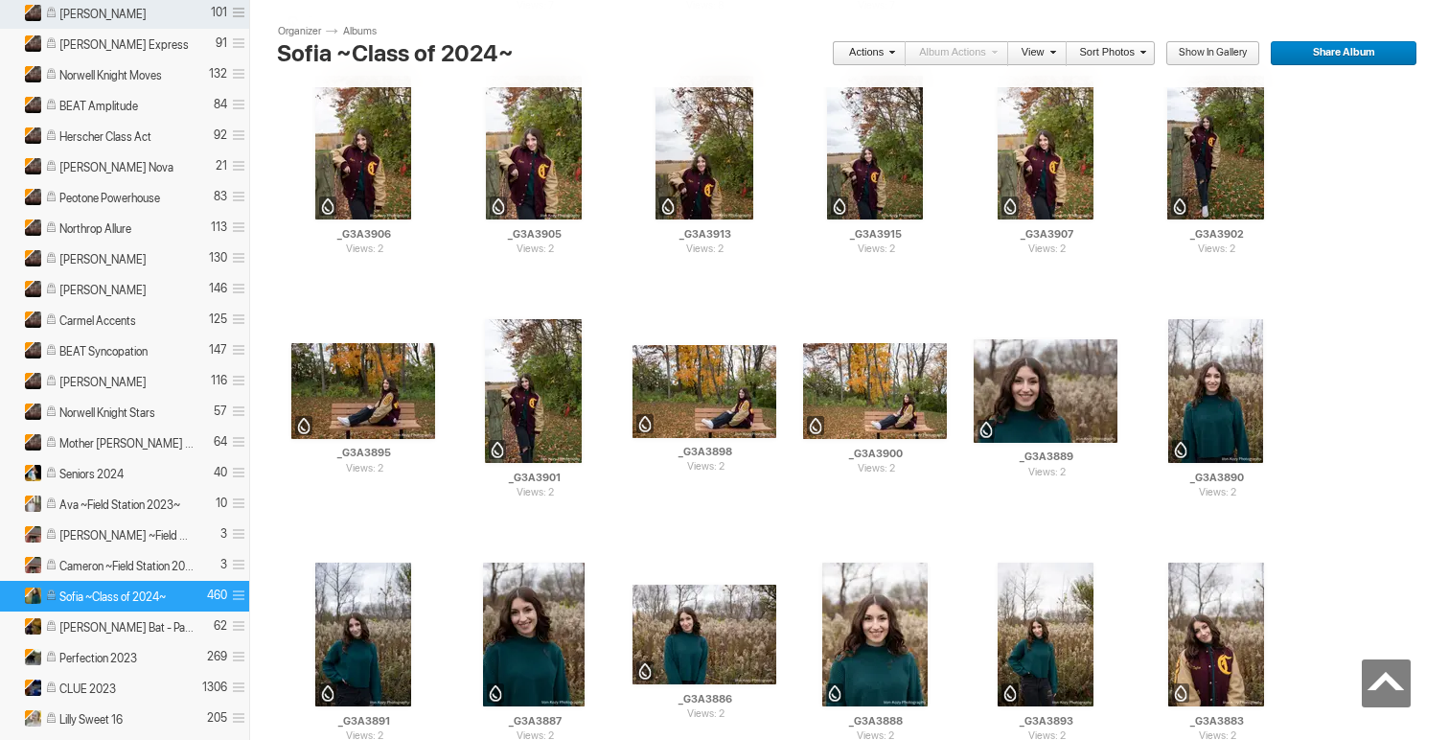
scroll to position [1642, 0]
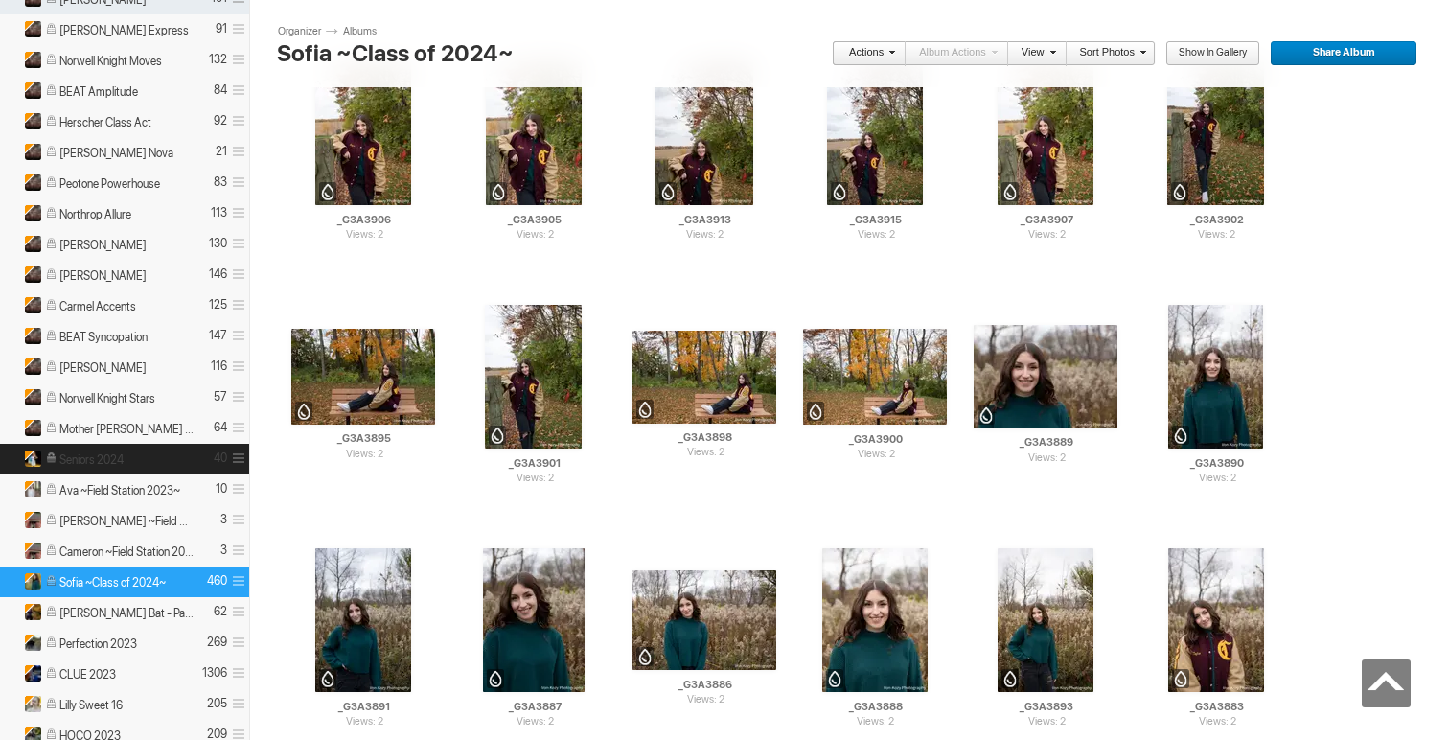
click at [236, 459] on span at bounding box center [236, 459] width 18 height 32
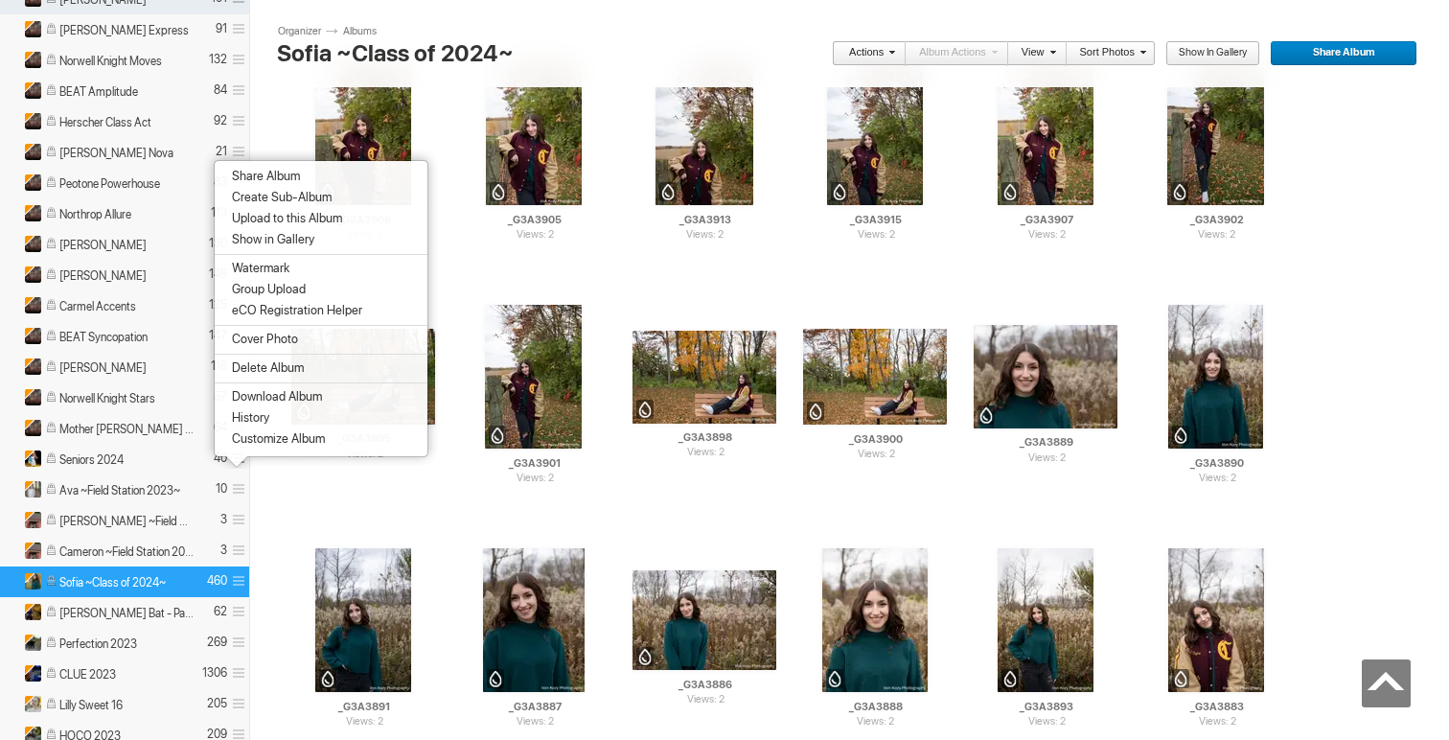
click at [243, 446] on span "Customize Album" at bounding box center [275, 438] width 99 height 15
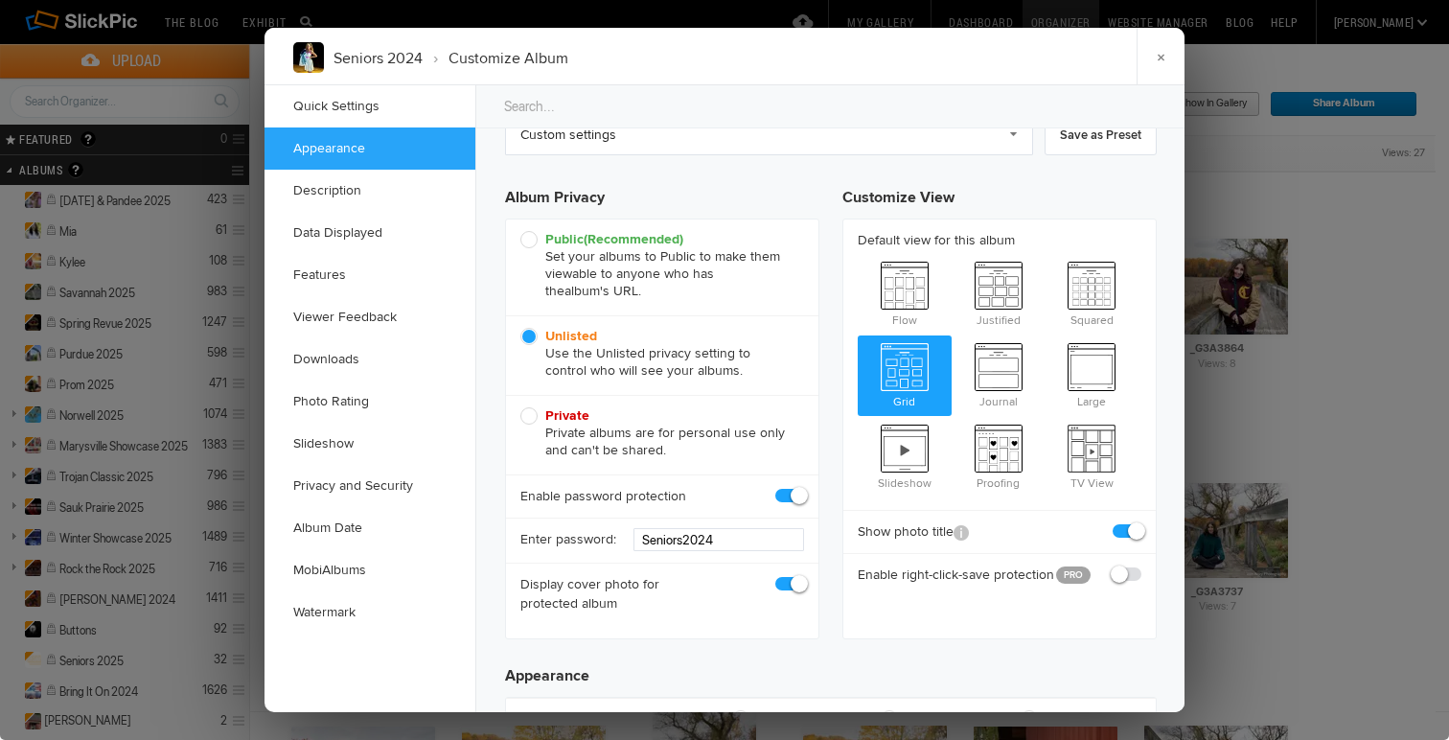
scroll to position [0, 0]
click at [1154, 47] on link "×" at bounding box center [1160, 56] width 48 height 57
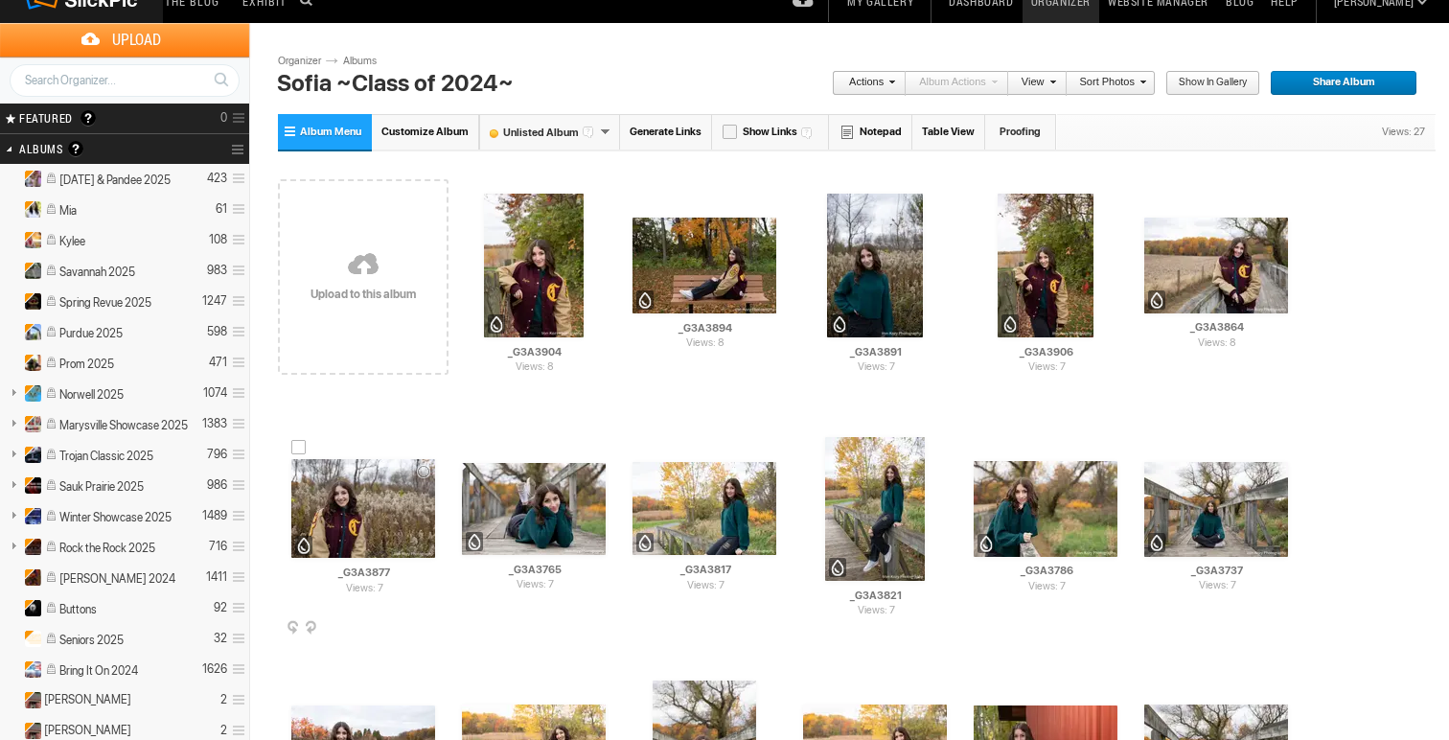
scroll to position [21, 0]
click at [1190, 77] on span "Show in Gallery" at bounding box center [1205, 83] width 81 height 25
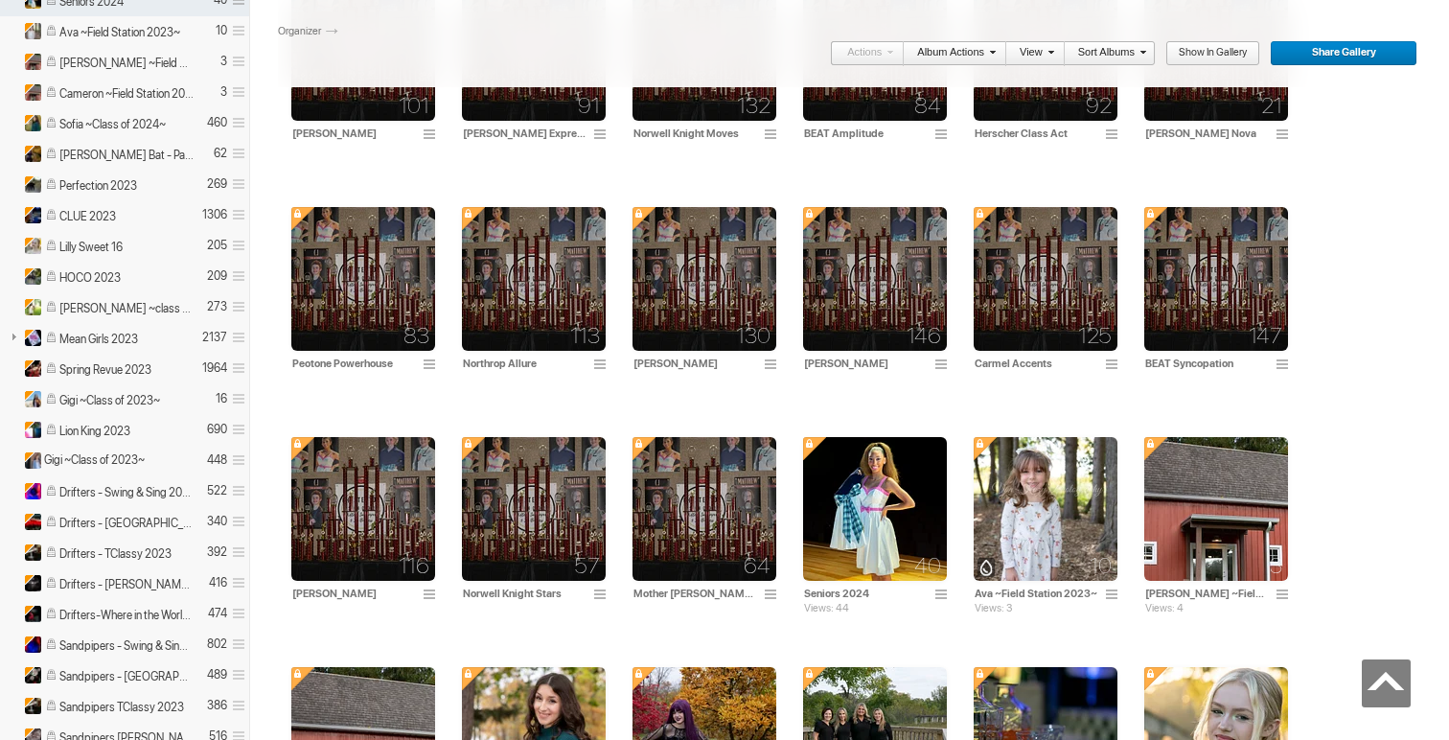
scroll to position [2222, 0]
